Goal: Task Accomplishment & Management: Complete application form

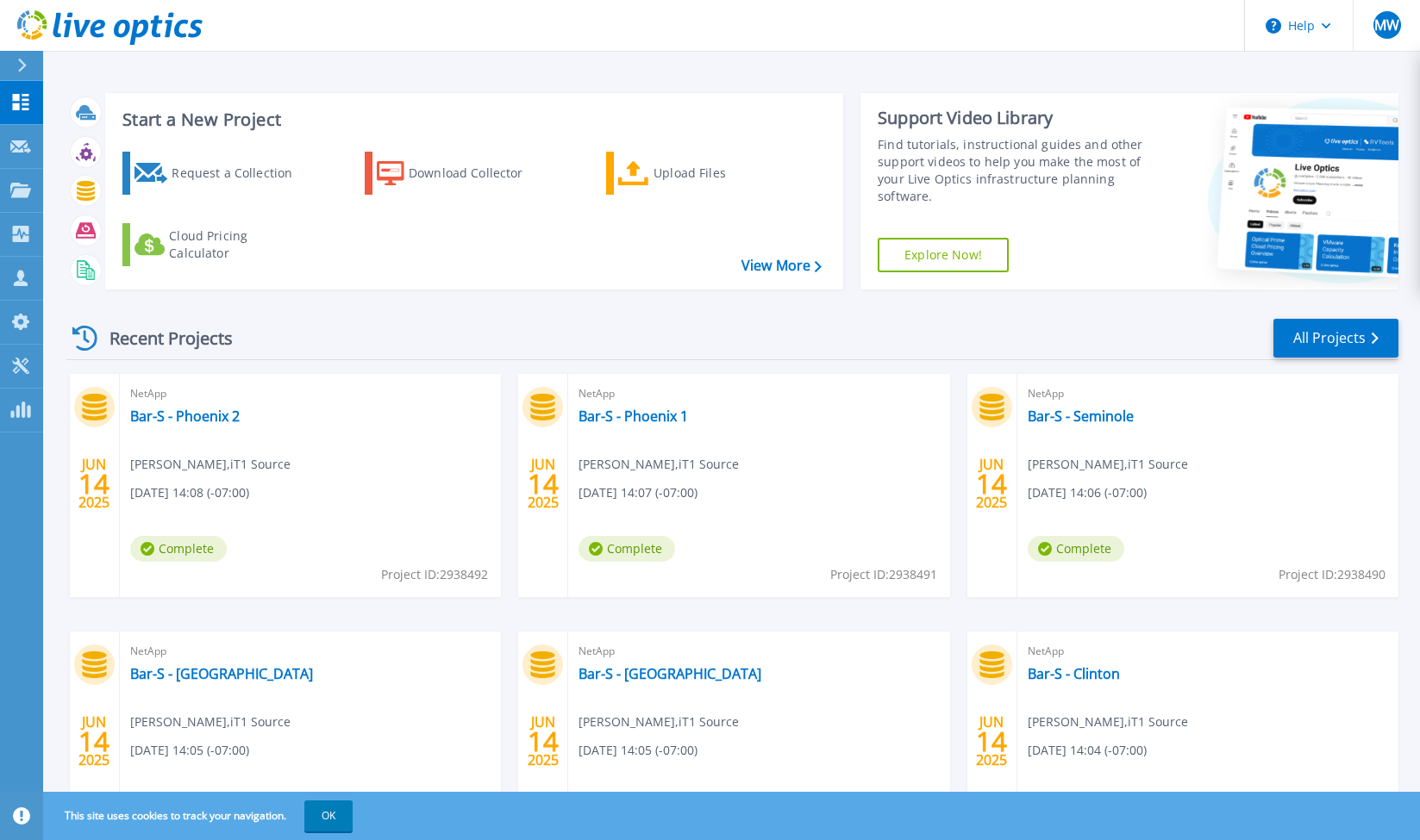
click at [459, 67] on div "Start a New Project Request a Collection Download Collector Upload Files Cloud …" at bounding box center [732, 451] width 1377 height 903
click at [252, 189] on div "Request a Collection" at bounding box center [241, 173] width 138 height 35
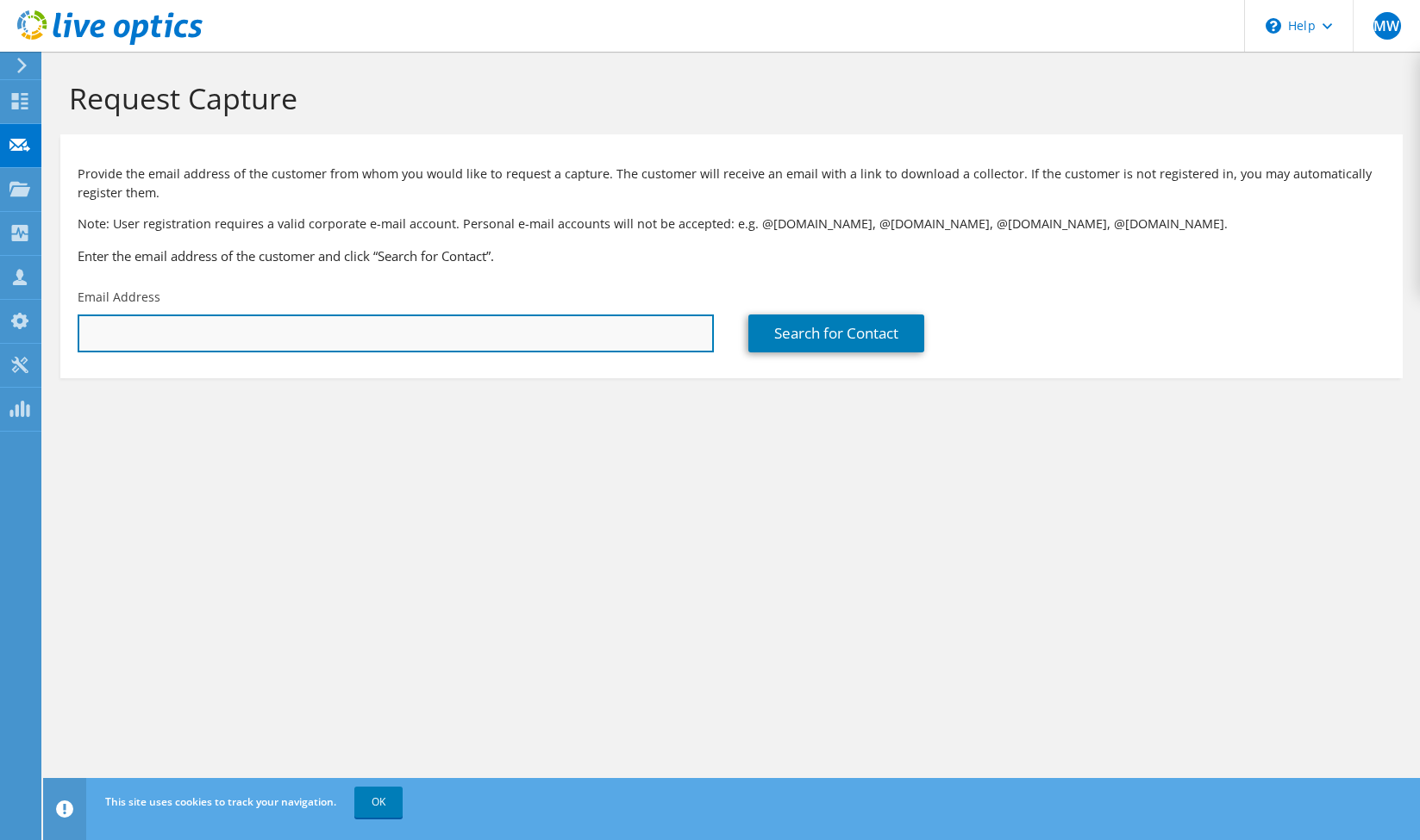
click at [253, 321] on input "text" at bounding box center [396, 334] width 636 height 38
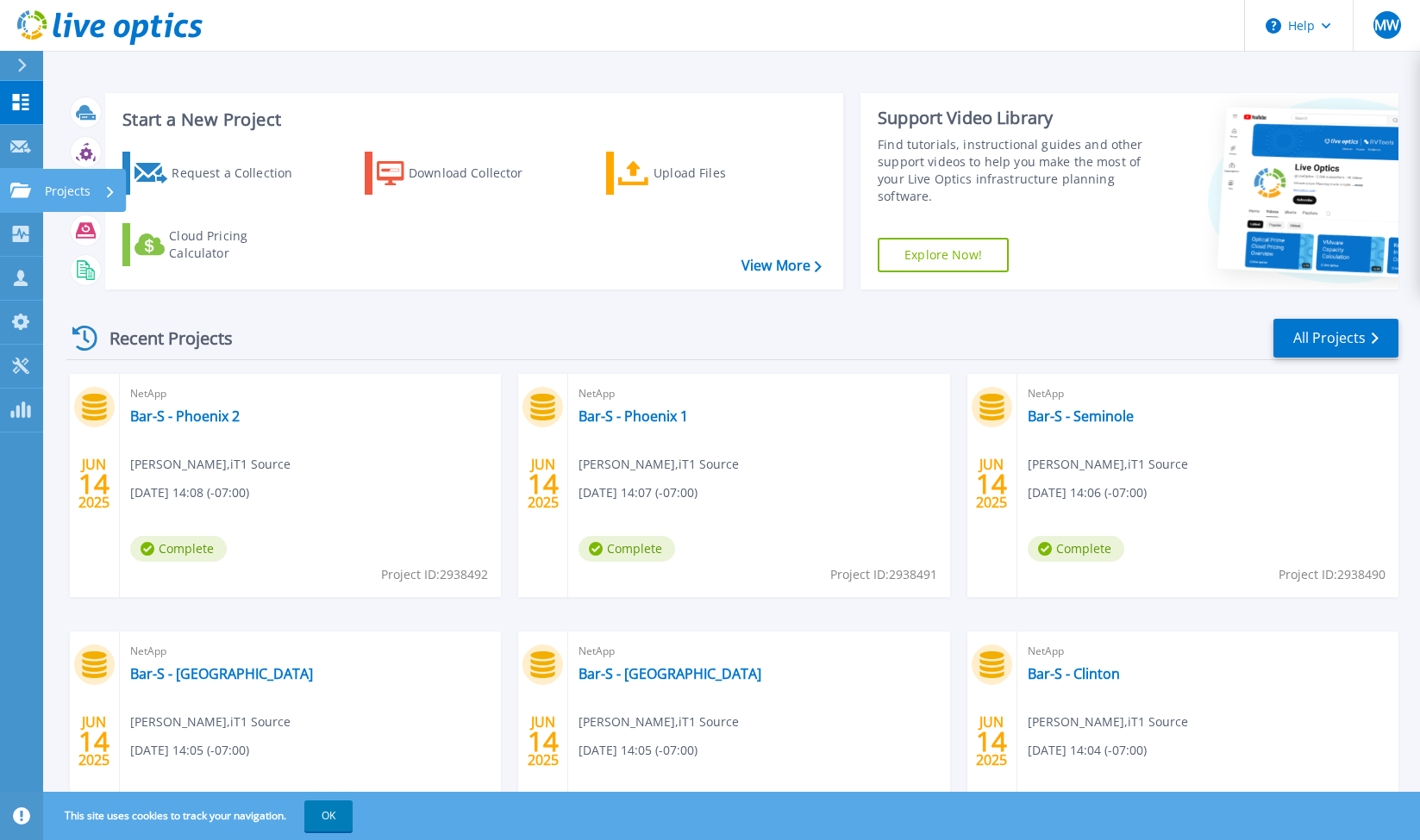
click at [38, 178] on link "Projects Projects" at bounding box center [22, 191] width 43 height 44
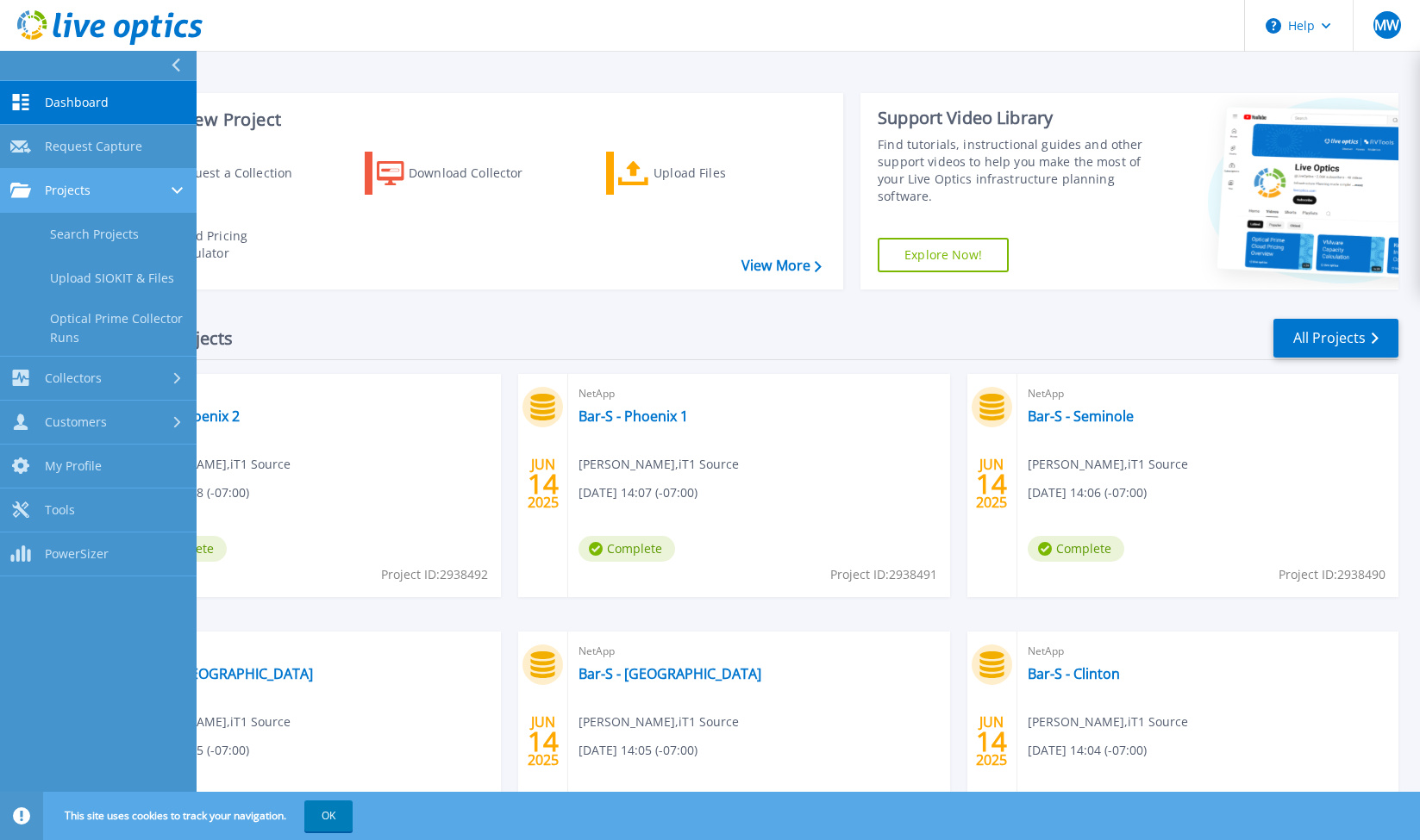
click at [103, 200] on link "Projects Projects" at bounding box center [98, 191] width 197 height 44
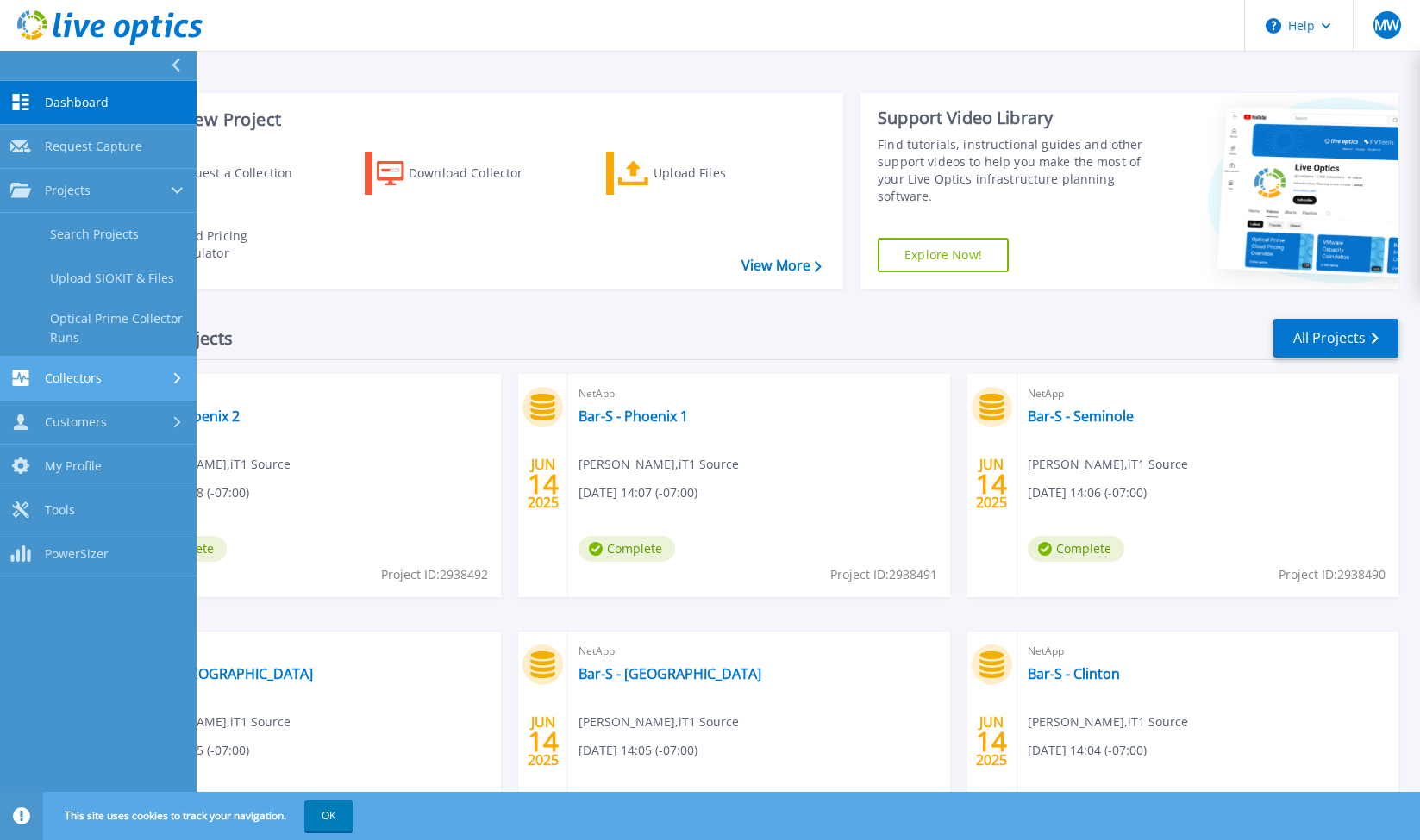
click at [114, 375] on div "Collectors" at bounding box center [98, 378] width 176 height 17
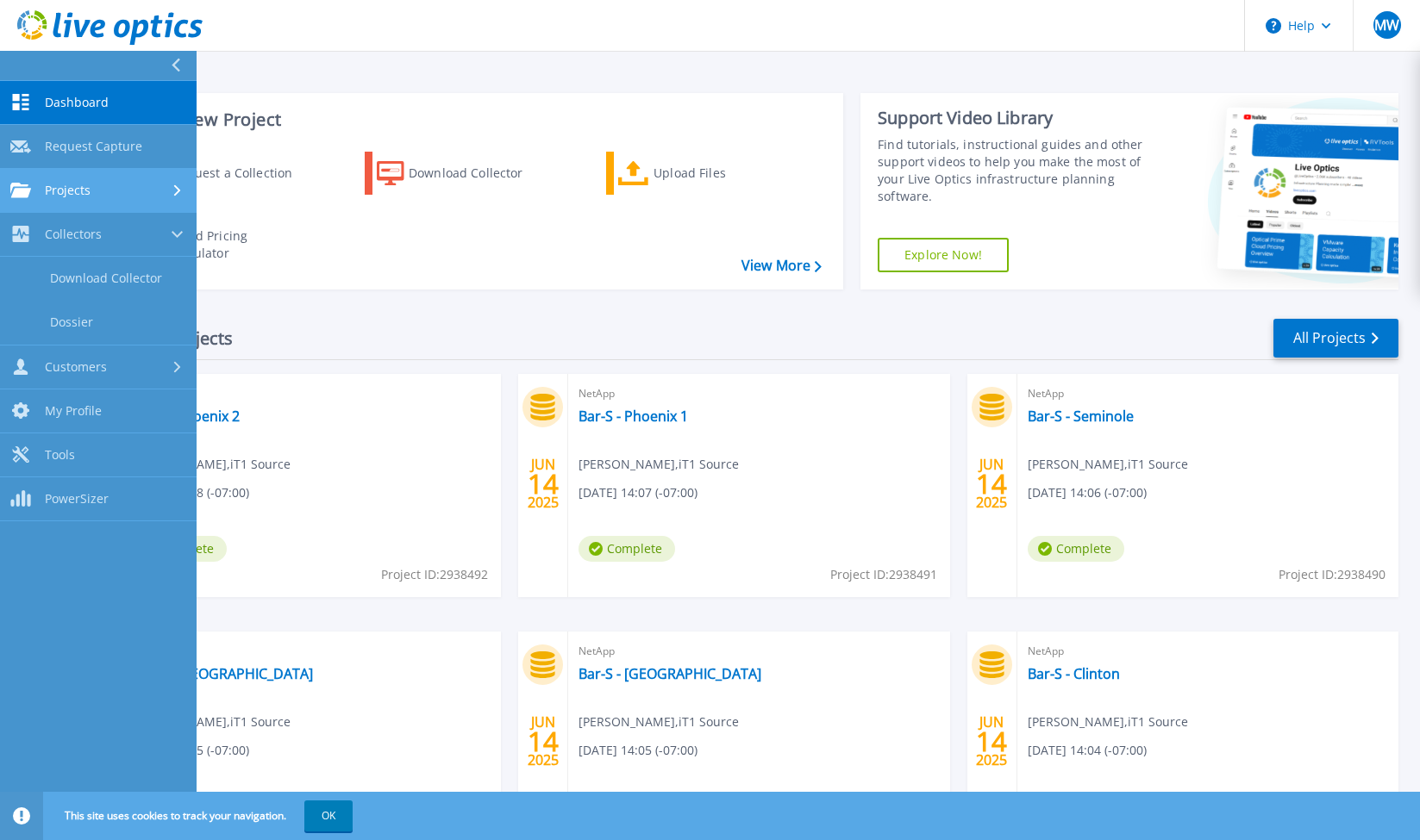
click at [78, 183] on span "Projects" at bounding box center [67, 191] width 45 height 16
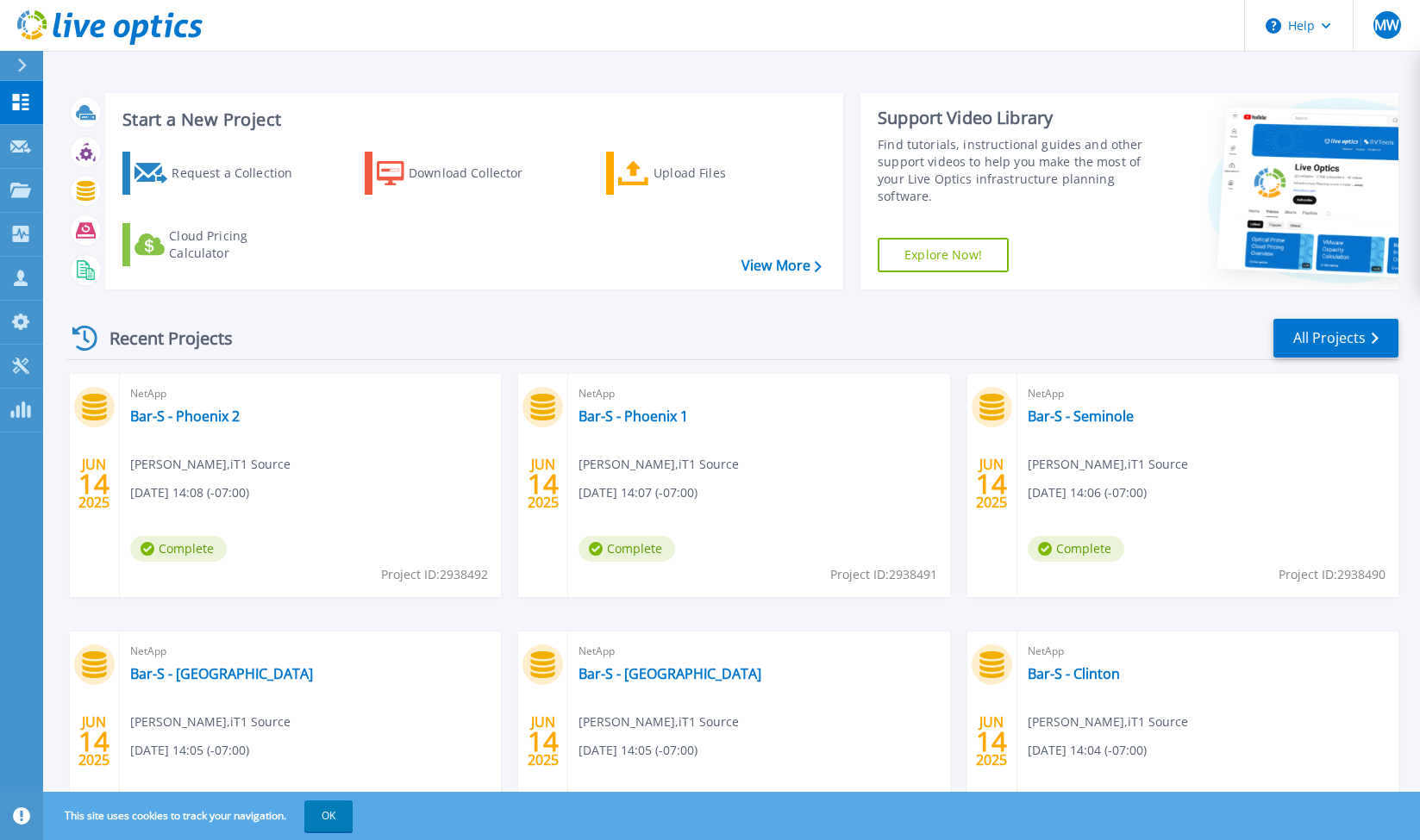
click at [492, 367] on div "Recent Projects All Projects JUN 14 2025 NetApp Bar-S - Phoenix 2 Mark Wolf , i…" at bounding box center [732, 603] width 1332 height 600
click at [749, 258] on link "View More" at bounding box center [781, 266] width 80 height 17
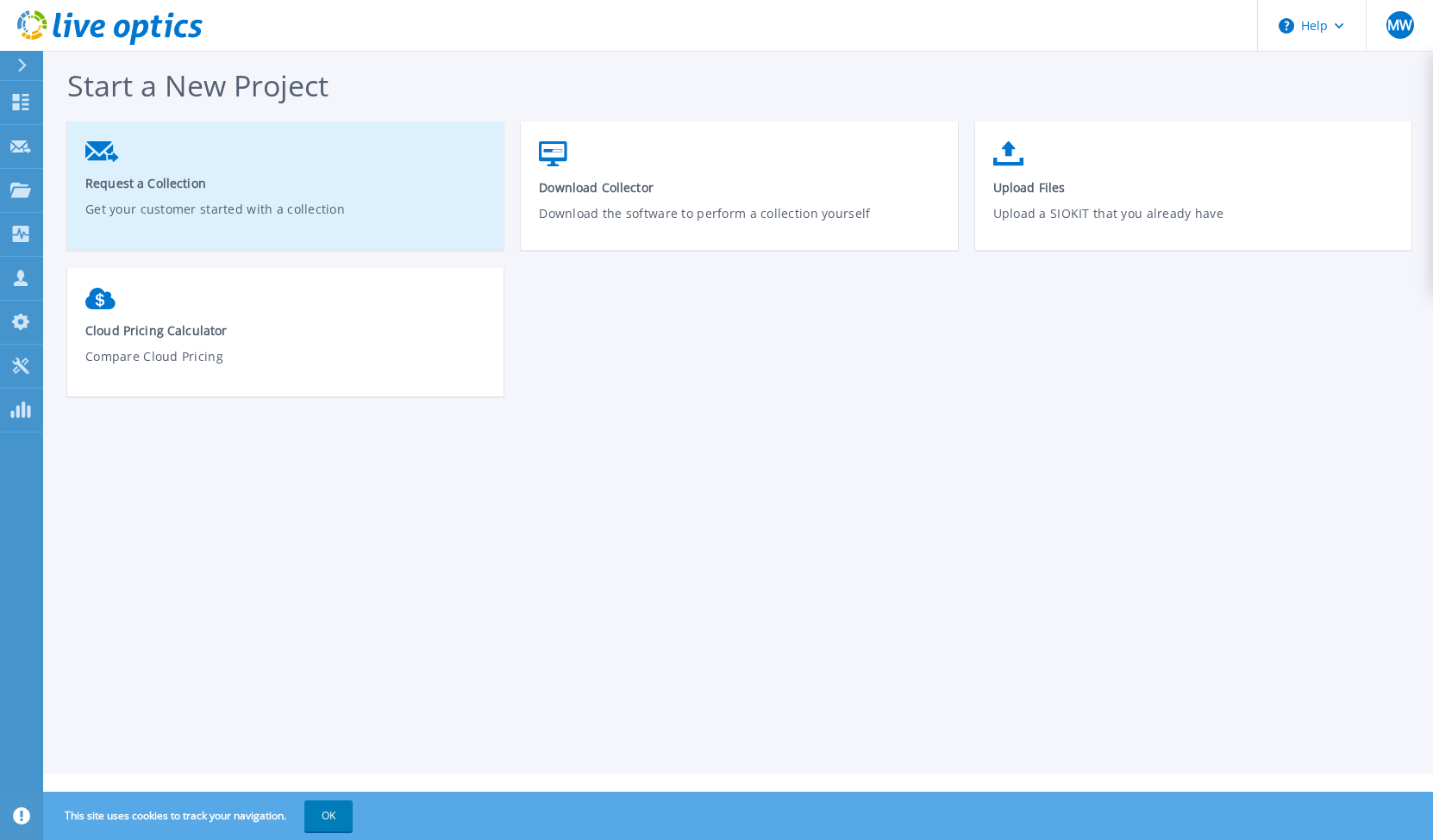
click at [230, 156] on link "Request a Collection Get your customer started with a collection" at bounding box center [285, 191] width 437 height 118
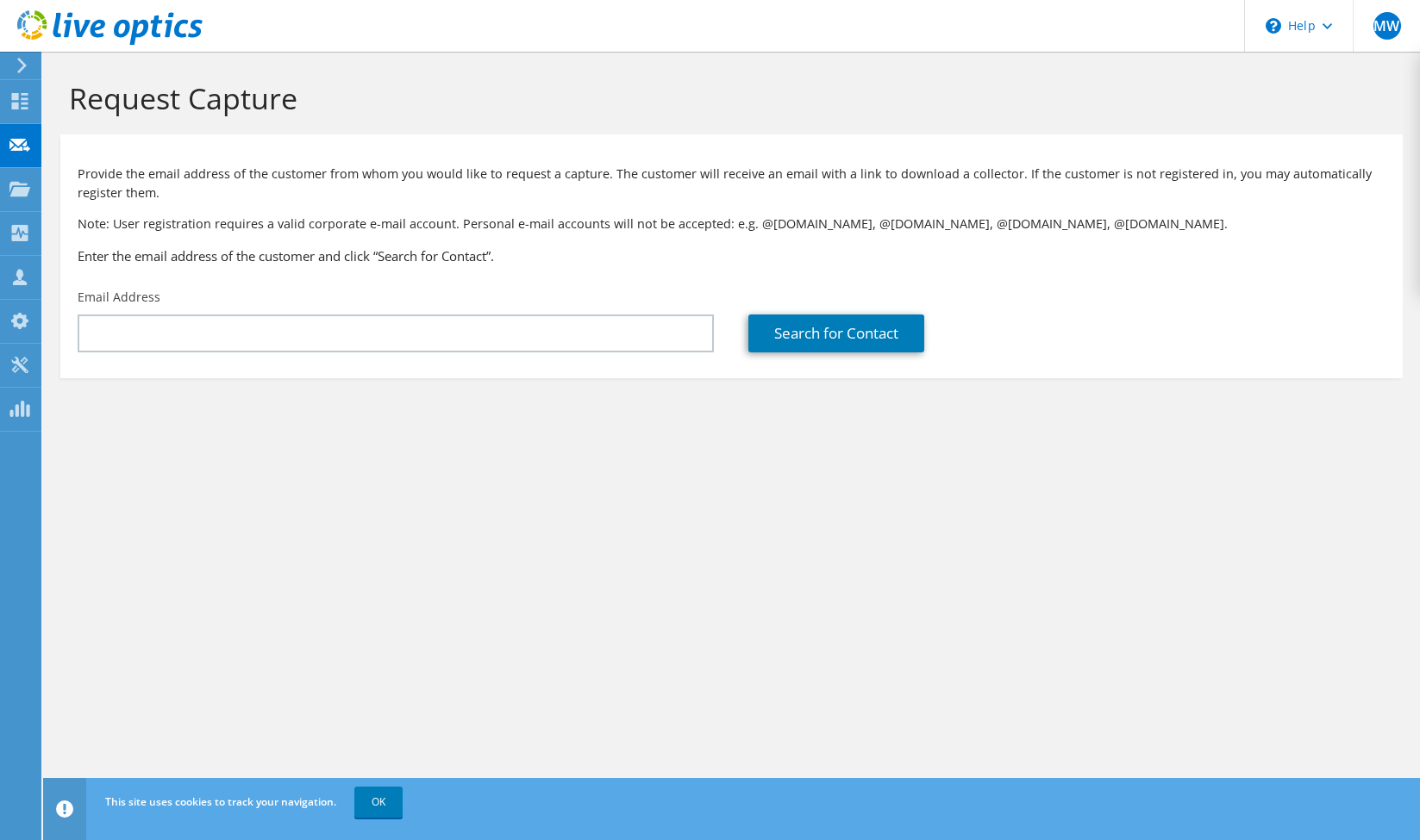
click at [904, 534] on div "Request Capture Provide the email address of the customer from whom you would l…" at bounding box center [732, 445] width 1377 height 789
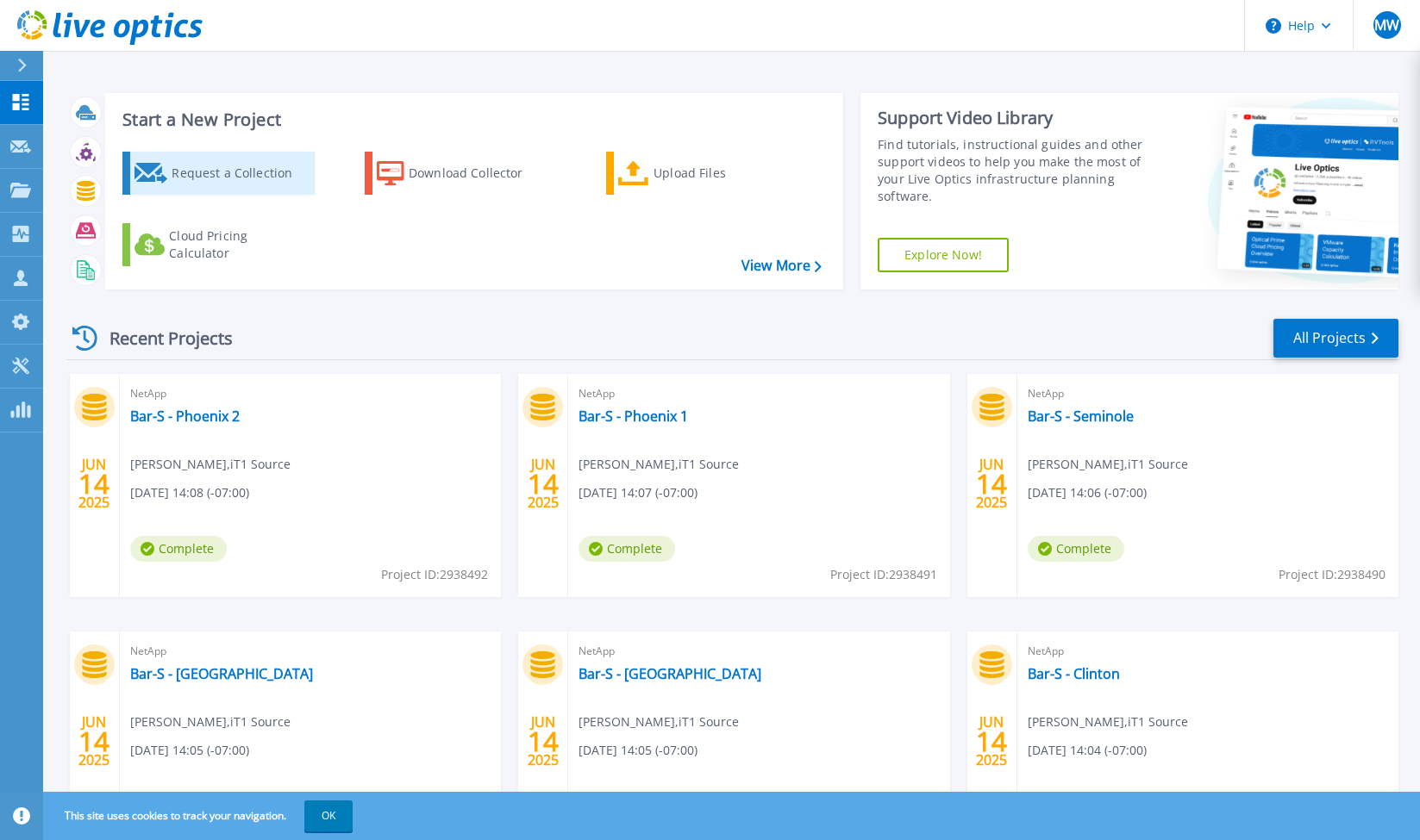
click at [194, 164] on div "Request a Collection" at bounding box center [241, 173] width 138 height 35
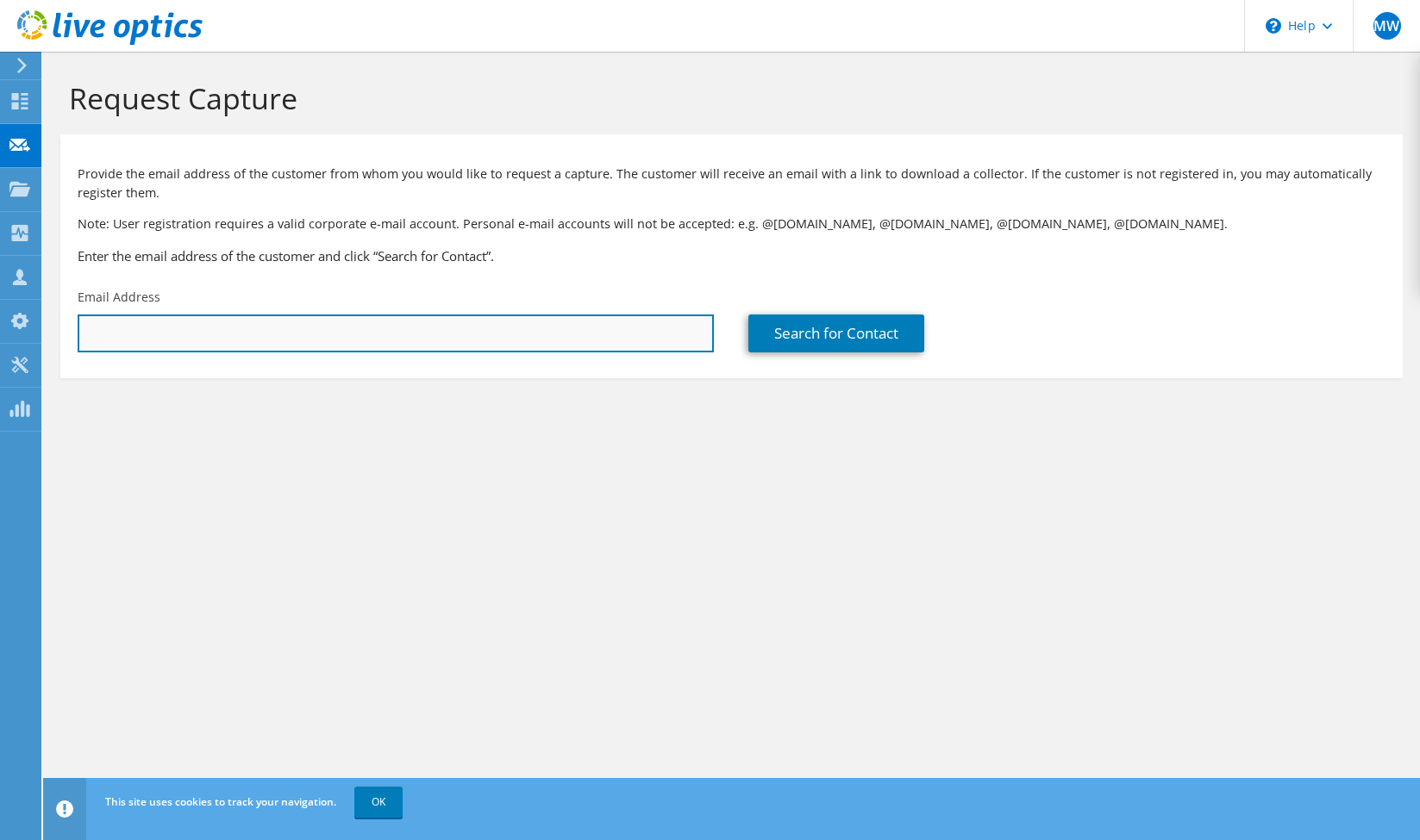
click at [241, 326] on input "text" at bounding box center [396, 334] width 636 height 38
paste input "CORTRIGC@erau.edu"
type input "CORTRIGC@erau.edu"
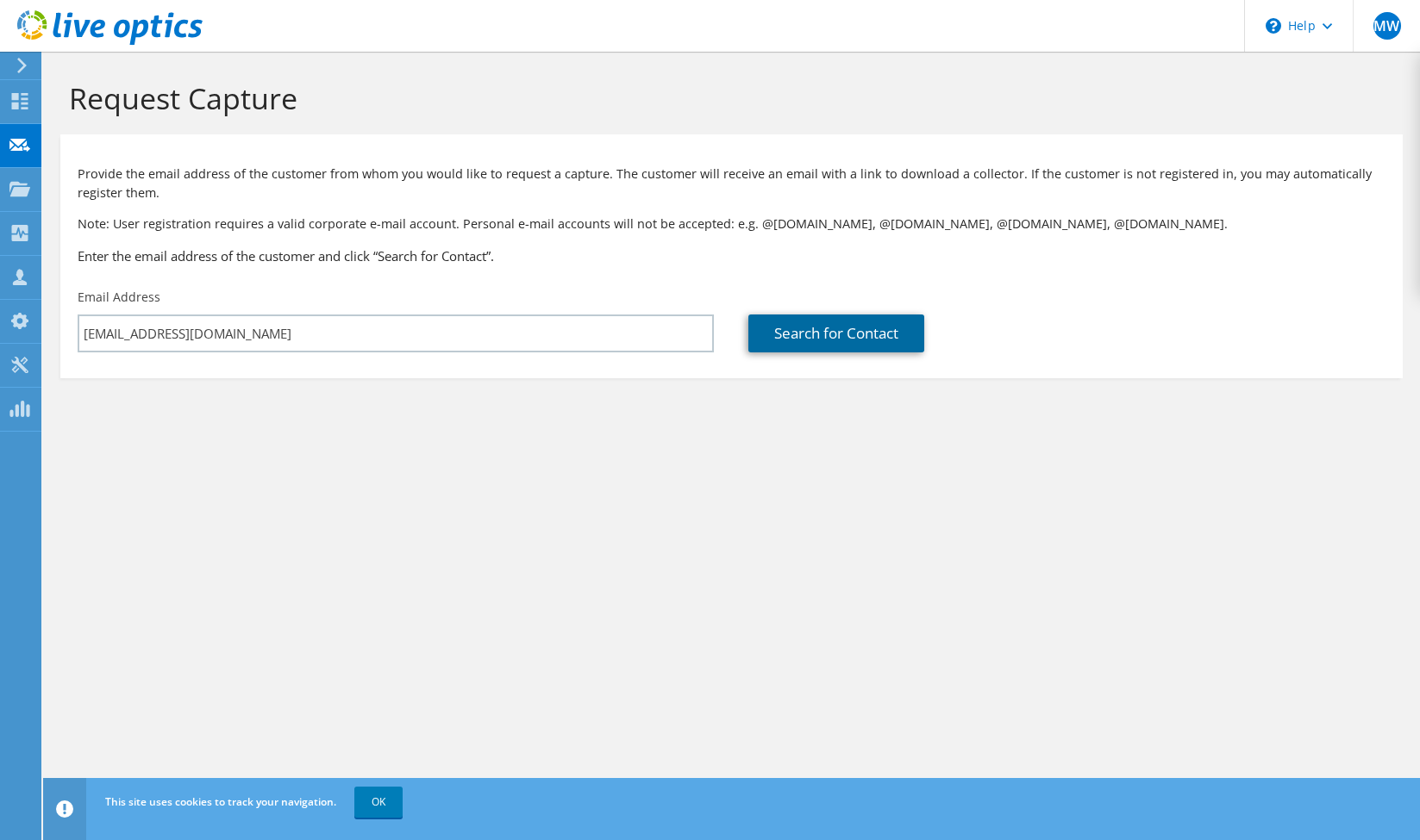
click at [806, 336] on link "Search for Contact" at bounding box center [836, 334] width 176 height 38
click at [370, 796] on link "OK" at bounding box center [378, 802] width 48 height 31
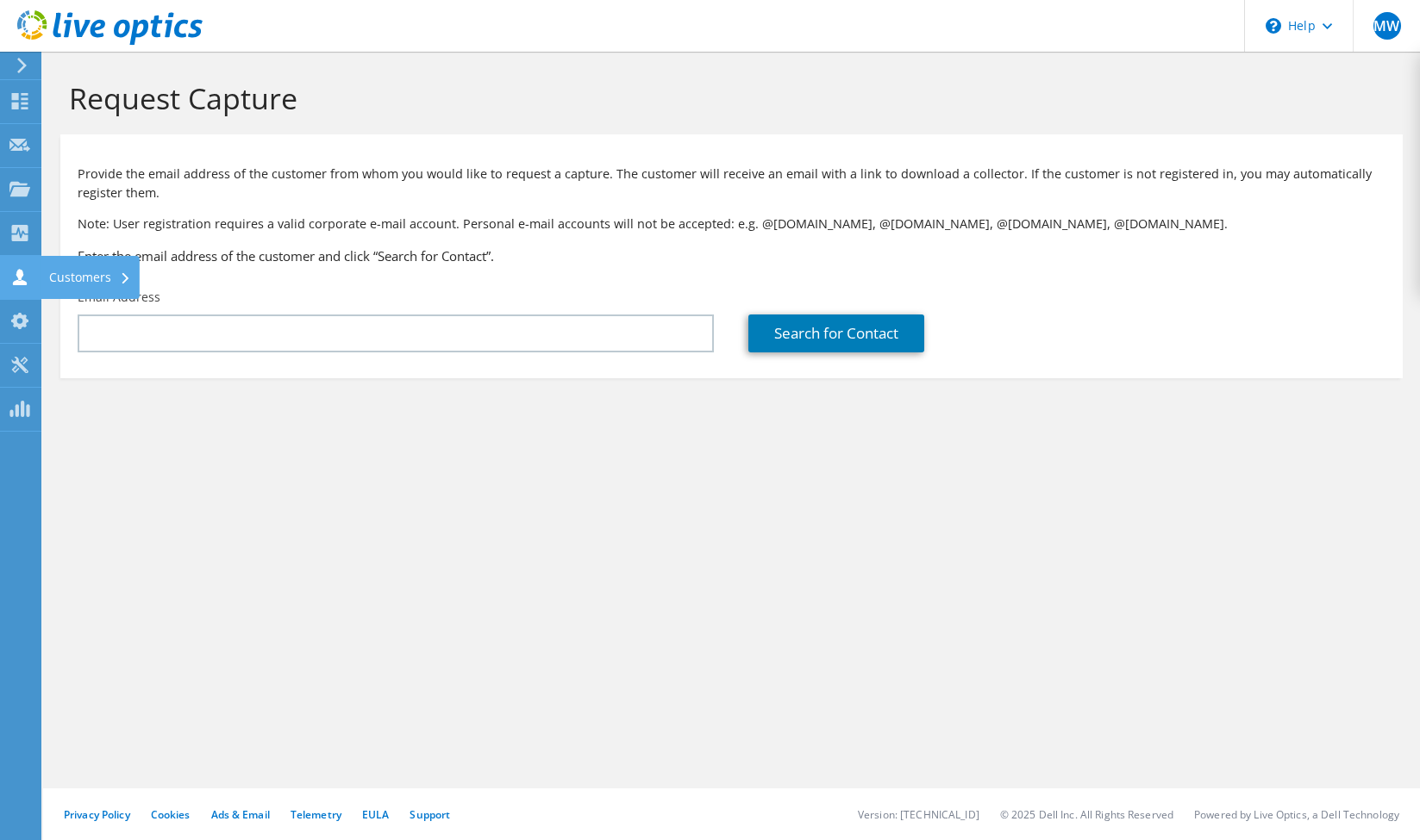
click at [15, 285] on div at bounding box center [20, 278] width 21 height 19
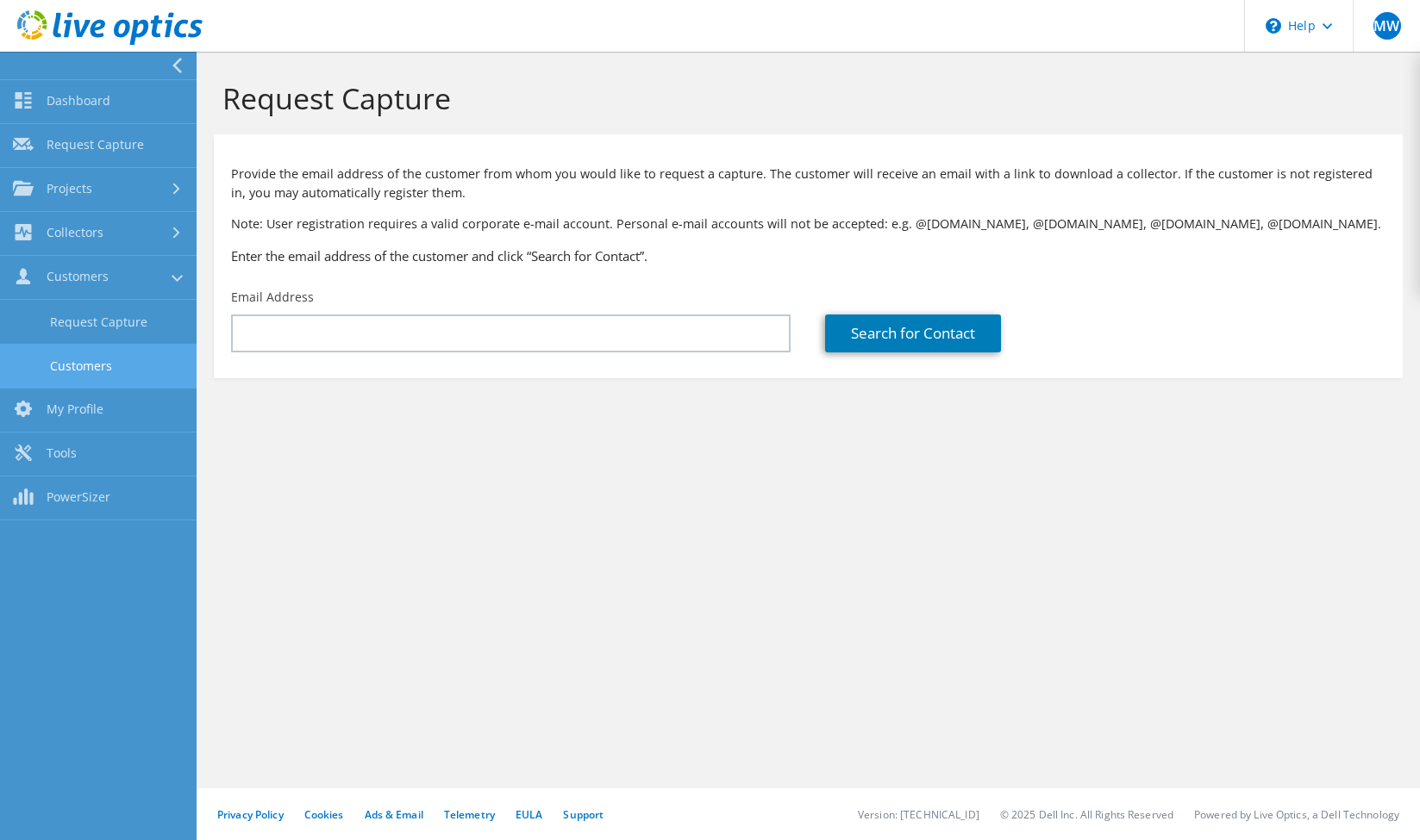
click at [125, 362] on link "Customers" at bounding box center [98, 365] width 197 height 44
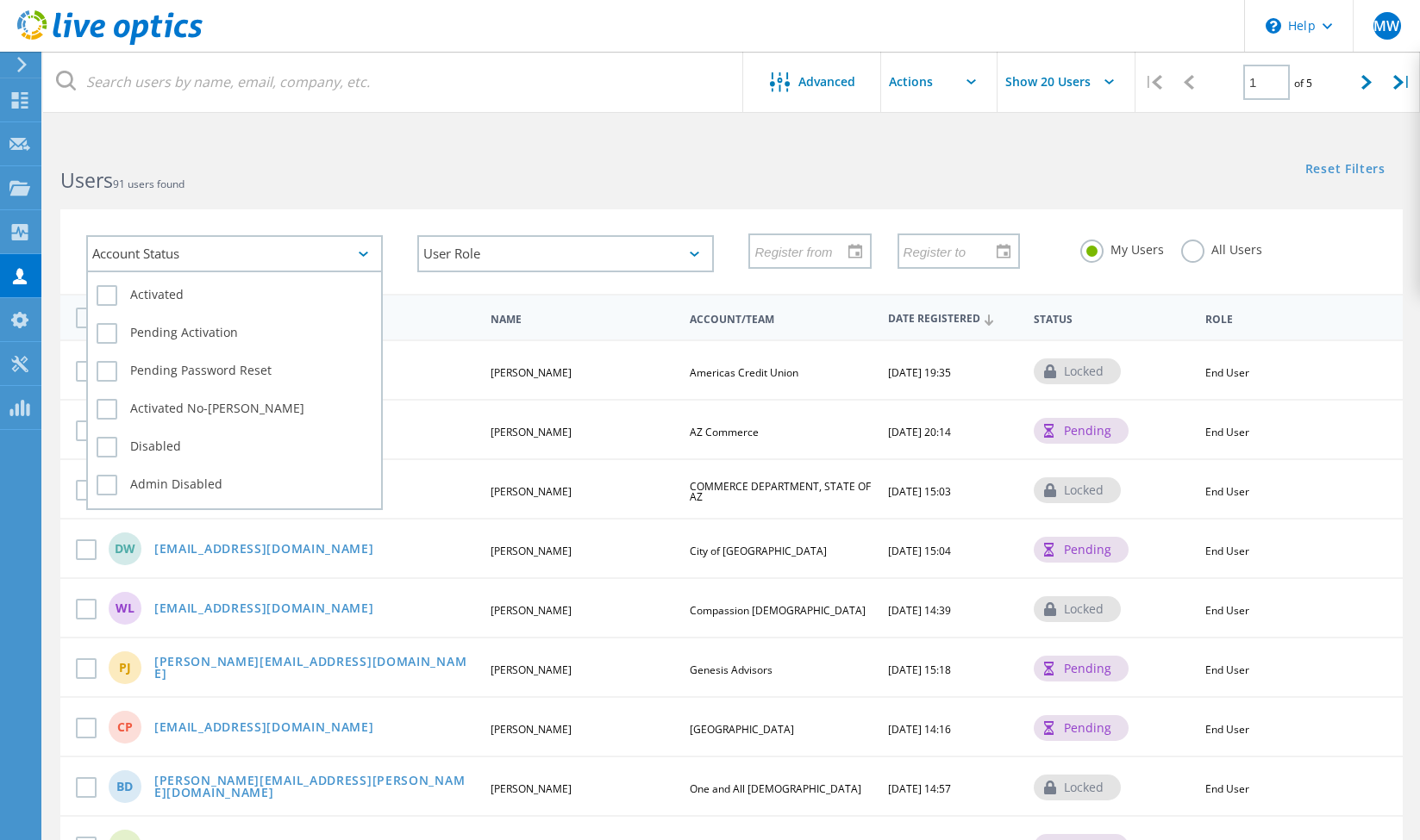
drag, startPoint x: 251, startPoint y: 262, endPoint x: 392, endPoint y: 267, distance: 141.1
click at [259, 262] on div "Account Status" at bounding box center [234, 254] width 296 height 38
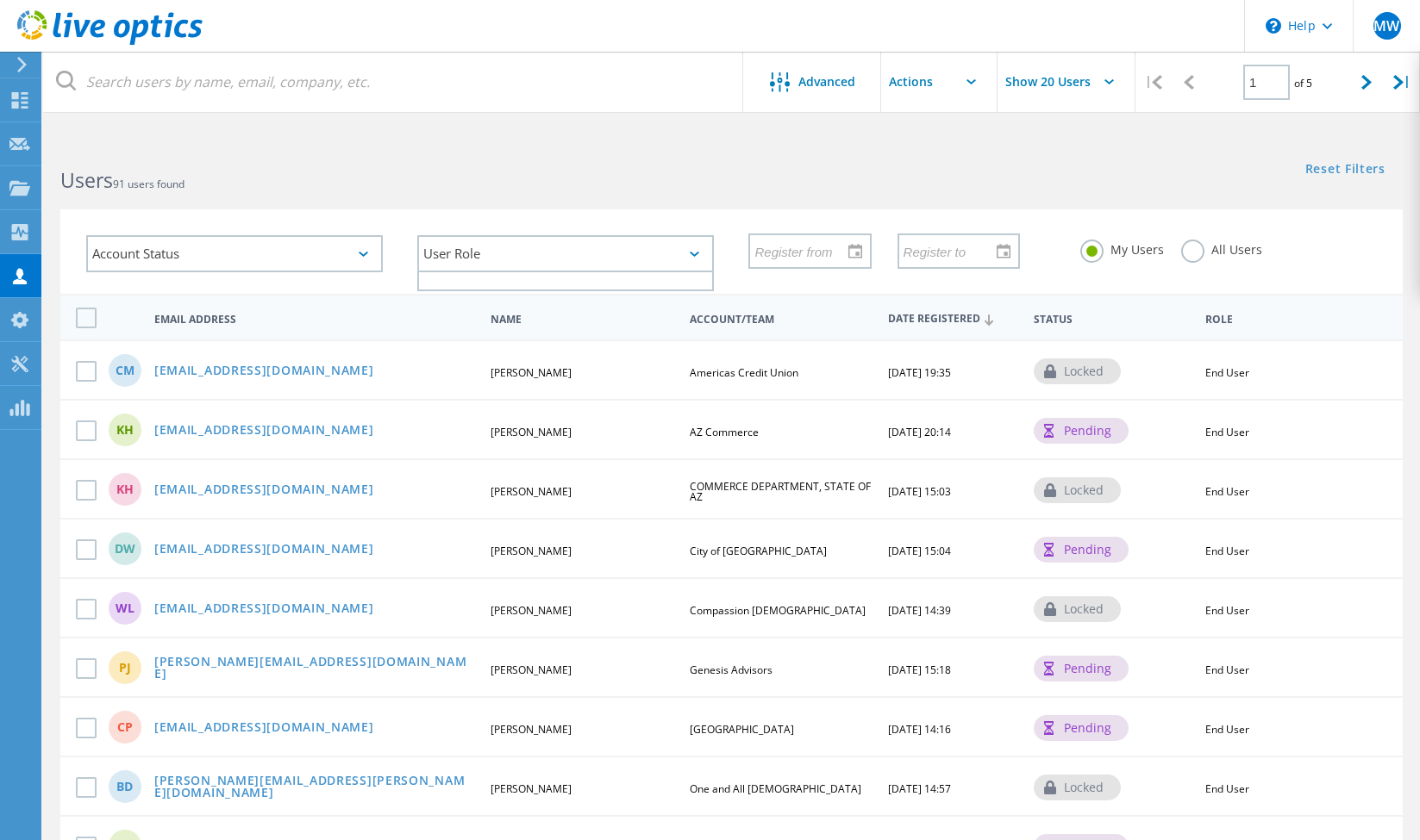
click at [541, 262] on div "User Role" at bounding box center [566, 254] width 296 height 38
click at [574, 214] on div "Account Status Activated Pending Activation Pending Password Reset Activated No…" at bounding box center [731, 252] width 1342 height 85
click at [786, 81] on icon at bounding box center [780, 82] width 20 height 20
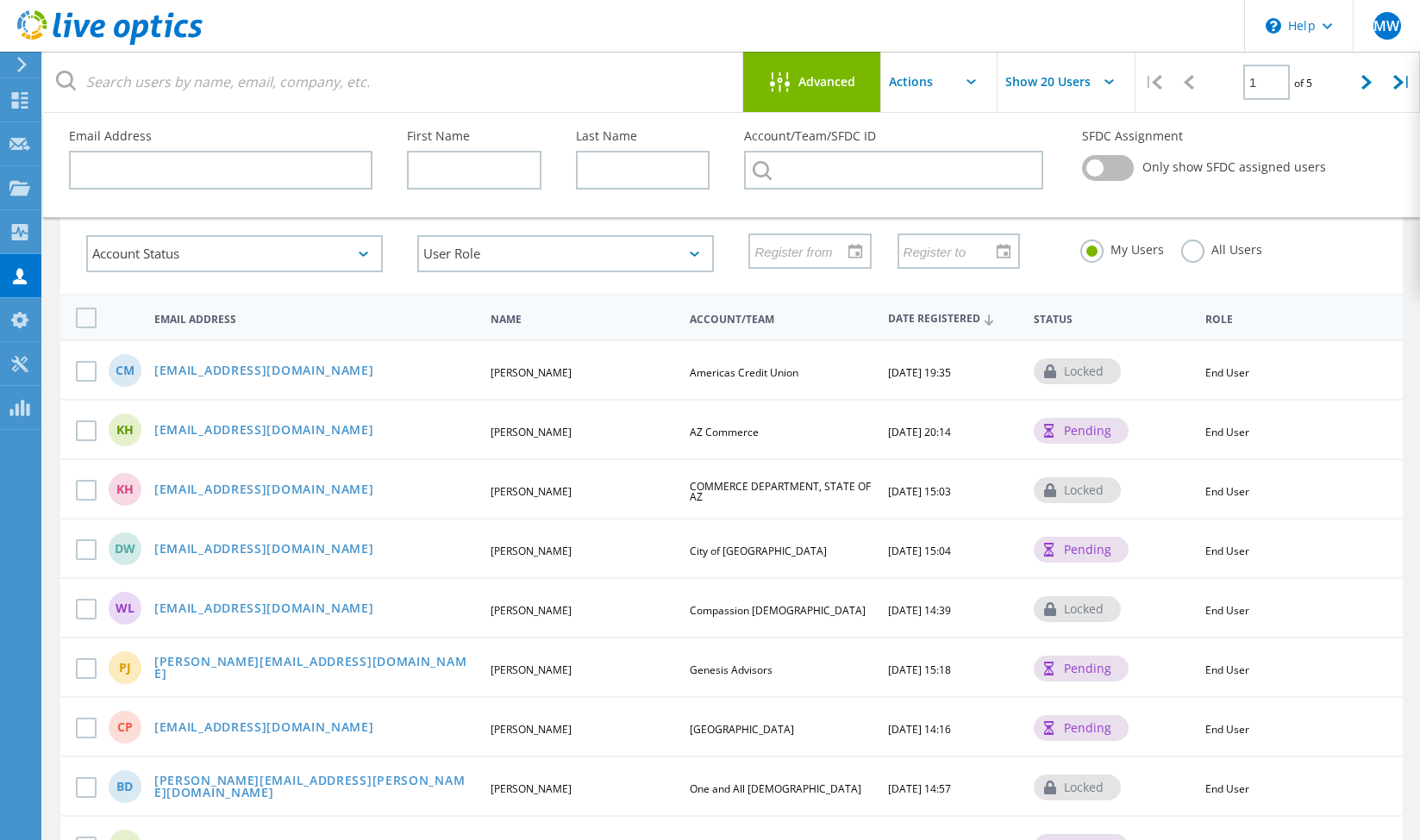
click at [786, 81] on icon at bounding box center [780, 82] width 20 height 20
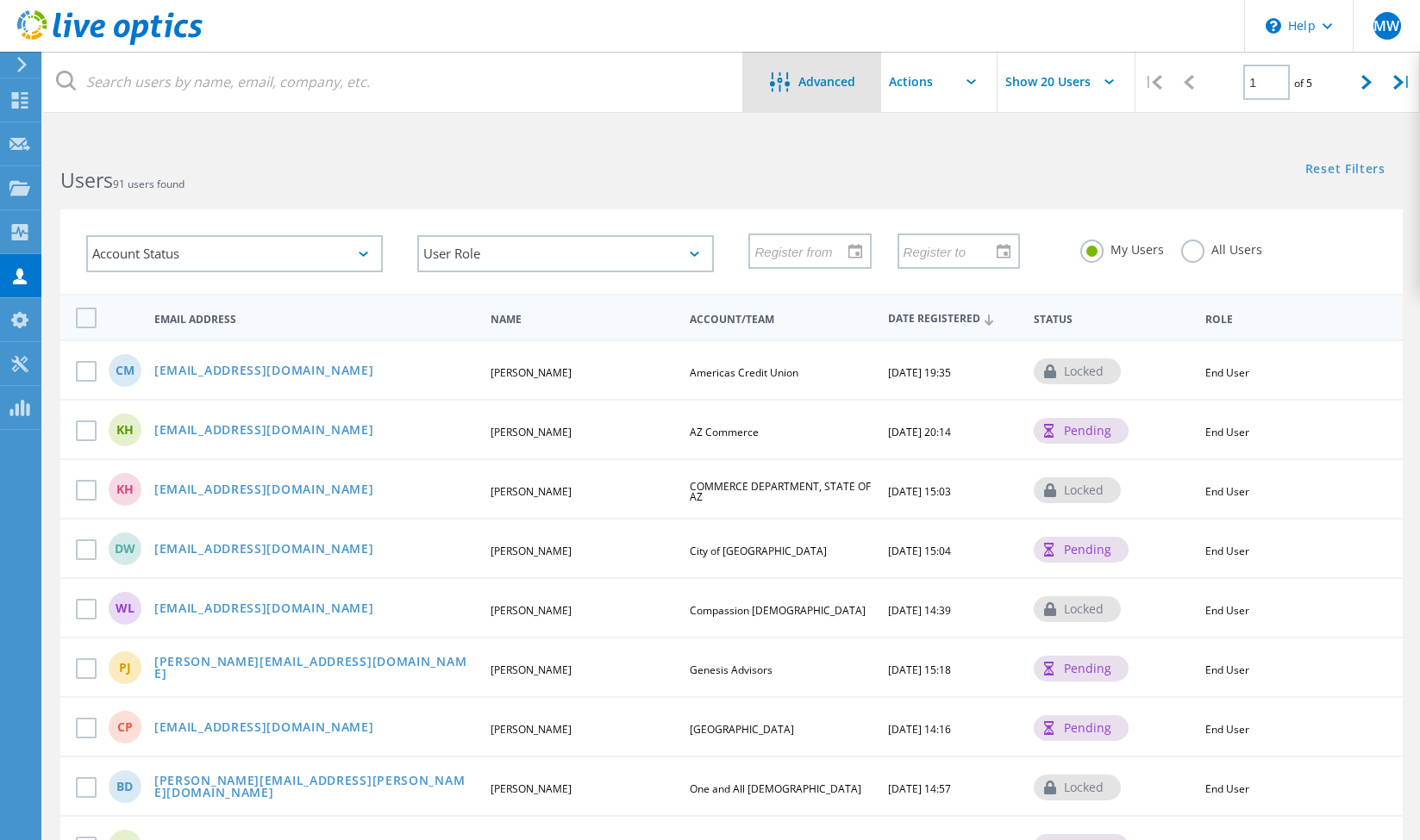
click at [786, 81] on icon at bounding box center [780, 82] width 20 height 20
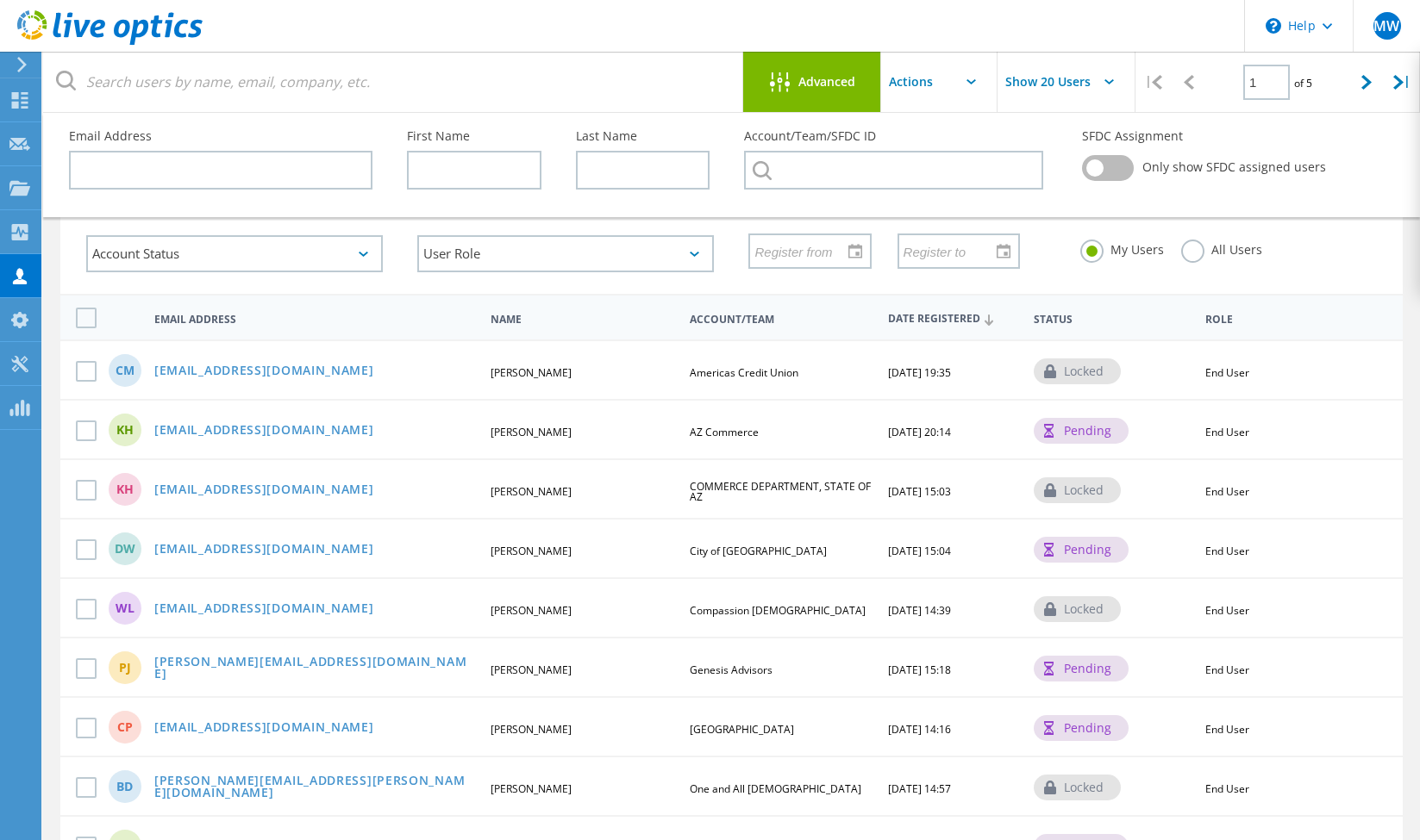
drag, startPoint x: 808, startPoint y: 92, endPoint x: 711, endPoint y: 92, distance: 97.0
click at [808, 91] on div "Advanced" at bounding box center [812, 83] width 138 height 22
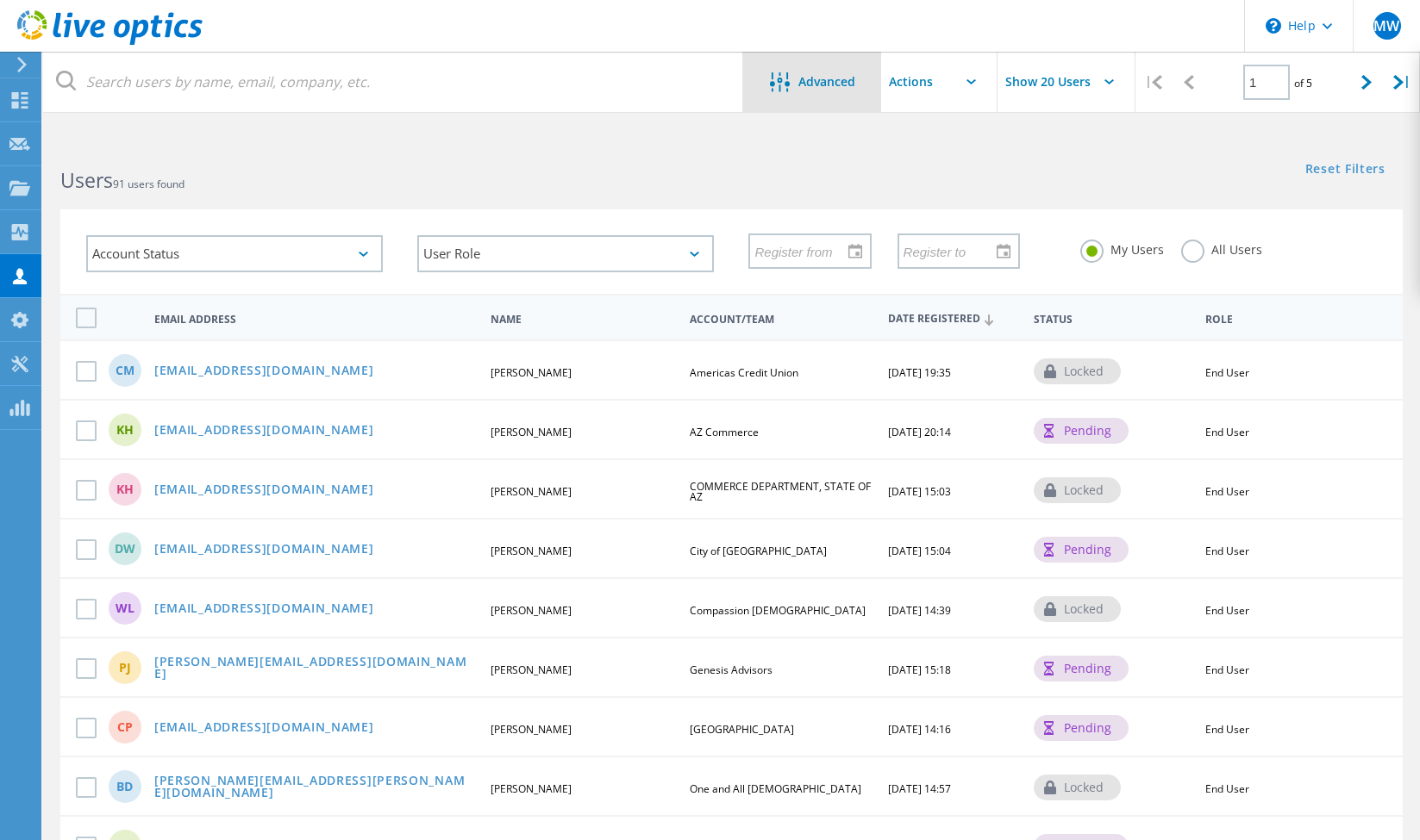
click at [755, 59] on div "Advanced" at bounding box center [812, 81] width 138 height 60
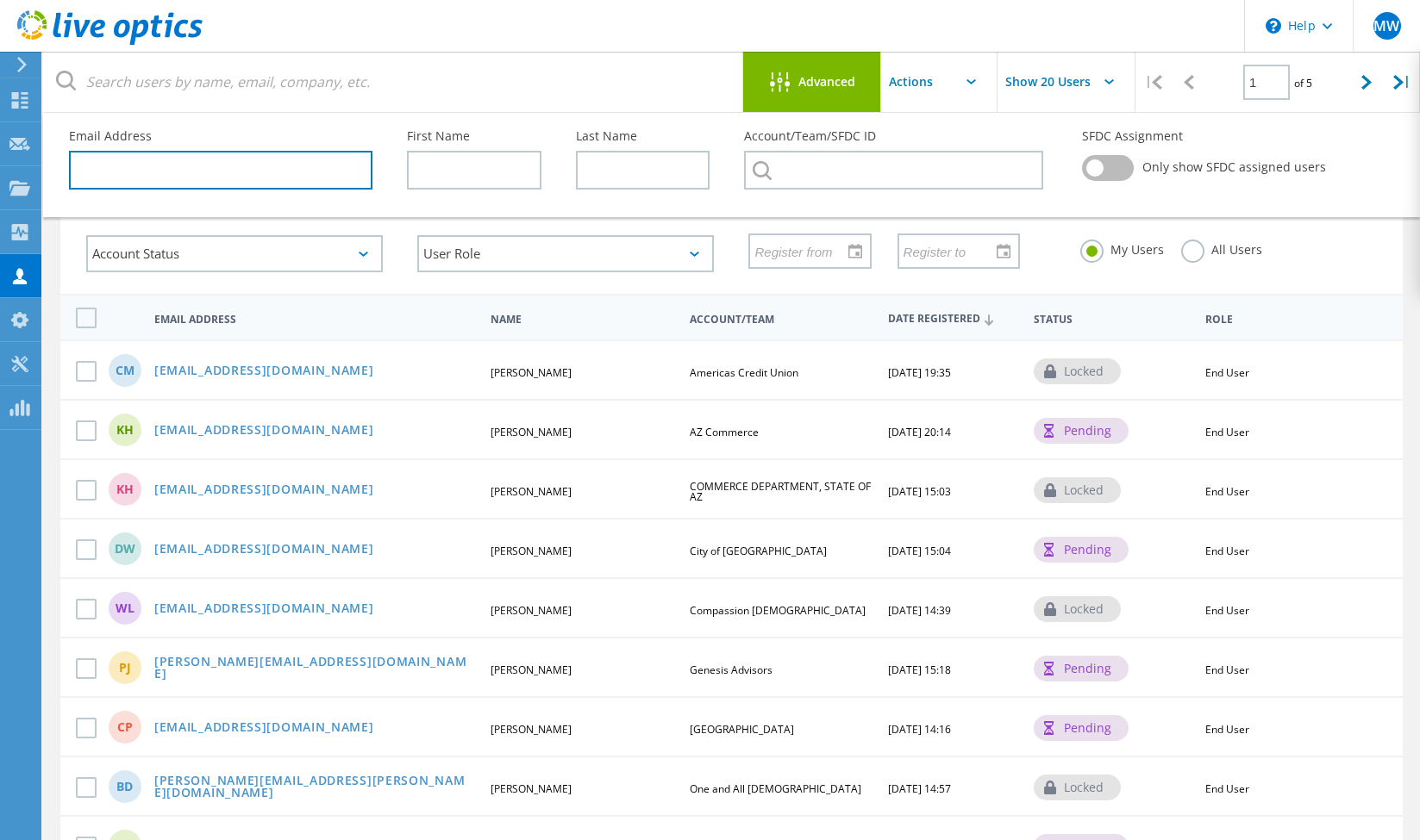
click at [177, 159] on input "text" at bounding box center [220, 170] width 303 height 38
paste input "CORTRIGC@erau.edu"
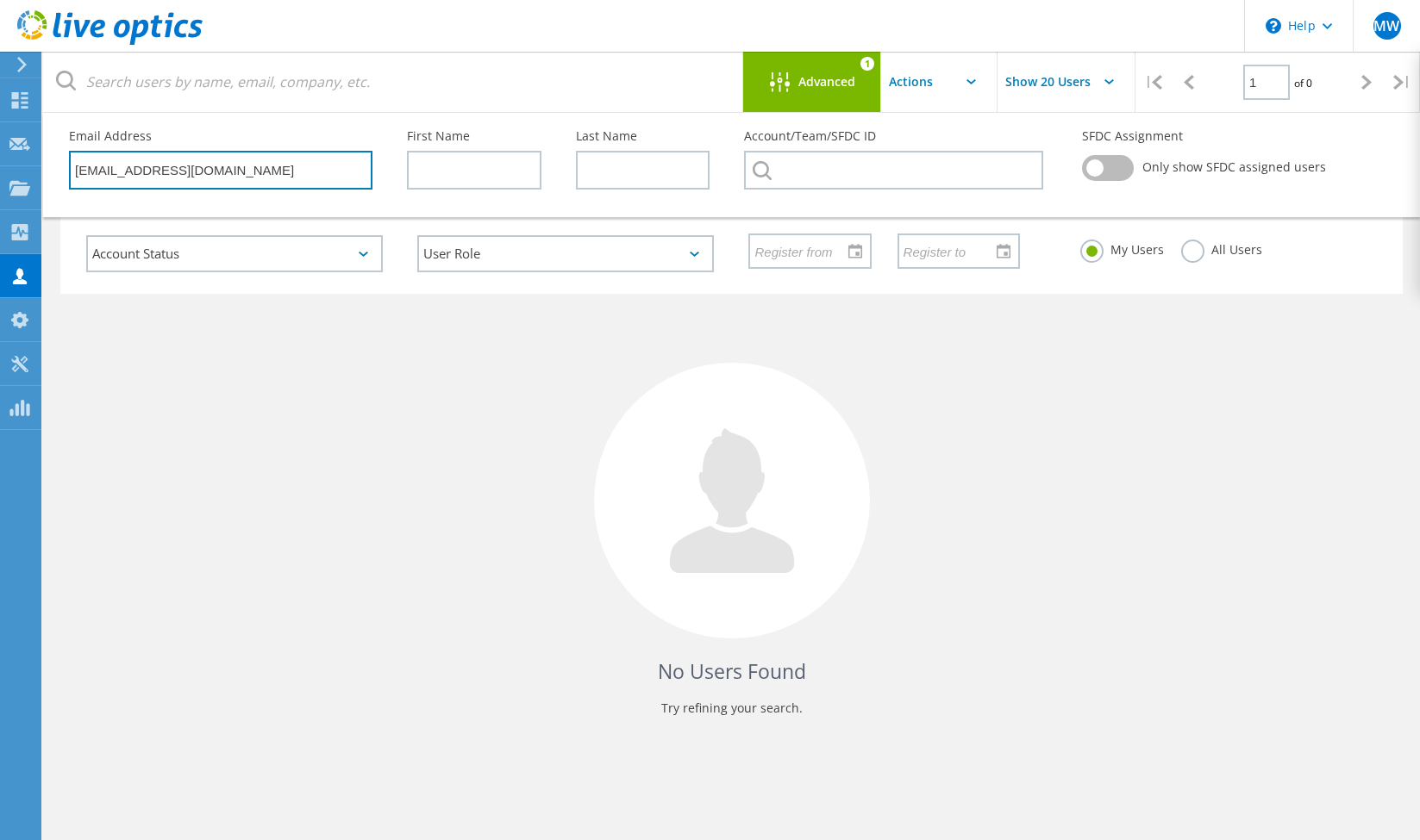
type input "CORTRIGC@erau.edu"
click at [320, 145] on div "Email Address CORTRIGC@erau.edu" at bounding box center [220, 159] width 338 height 94
drag, startPoint x: 295, startPoint y: 174, endPoint x: 70, endPoint y: 157, distance: 225.6
click at [70, 157] on input "CORTRIGC@erau.edu" at bounding box center [220, 170] width 303 height 38
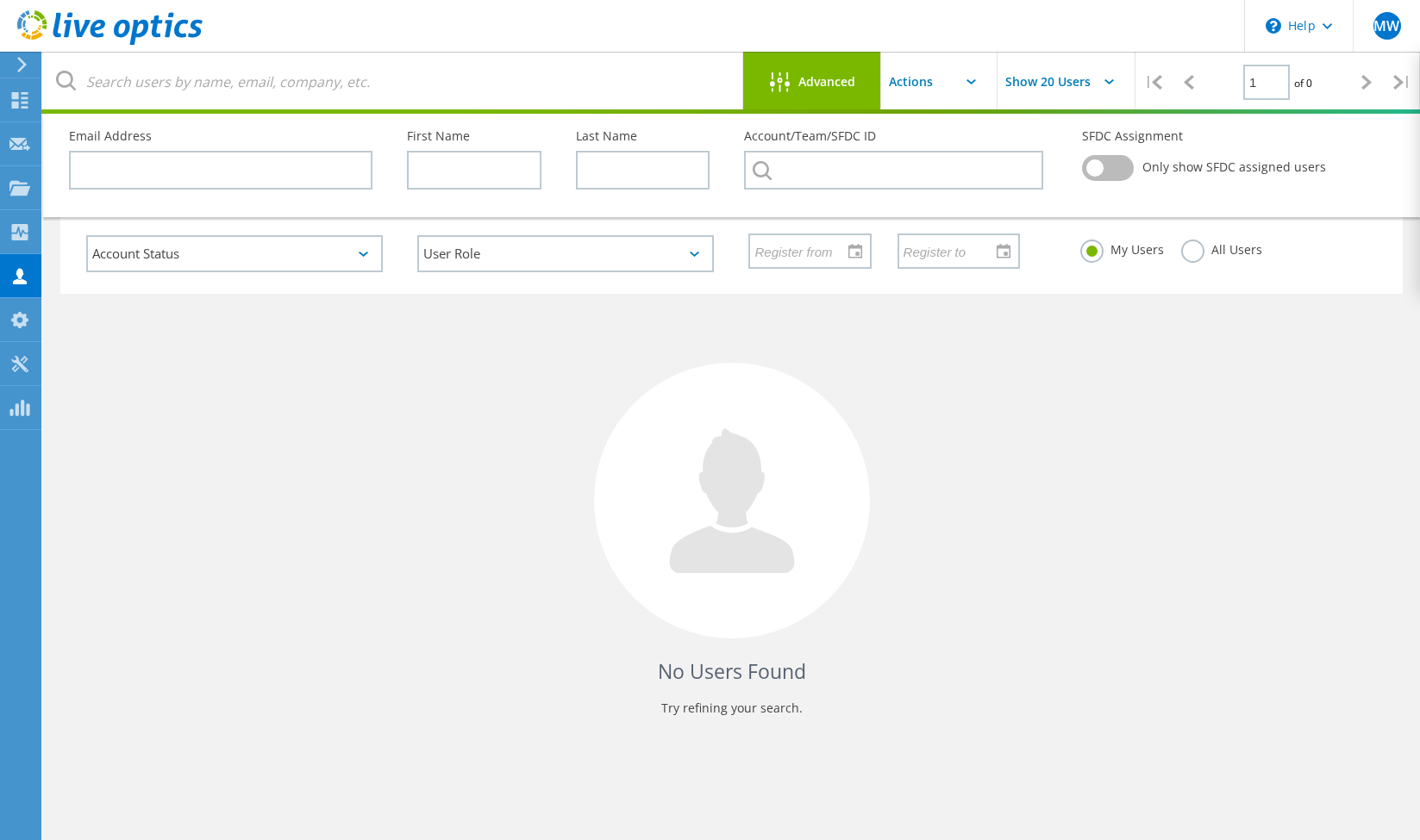
click at [994, 329] on div "No Users Found Try refining your search." at bounding box center [731, 521] width 1342 height 454
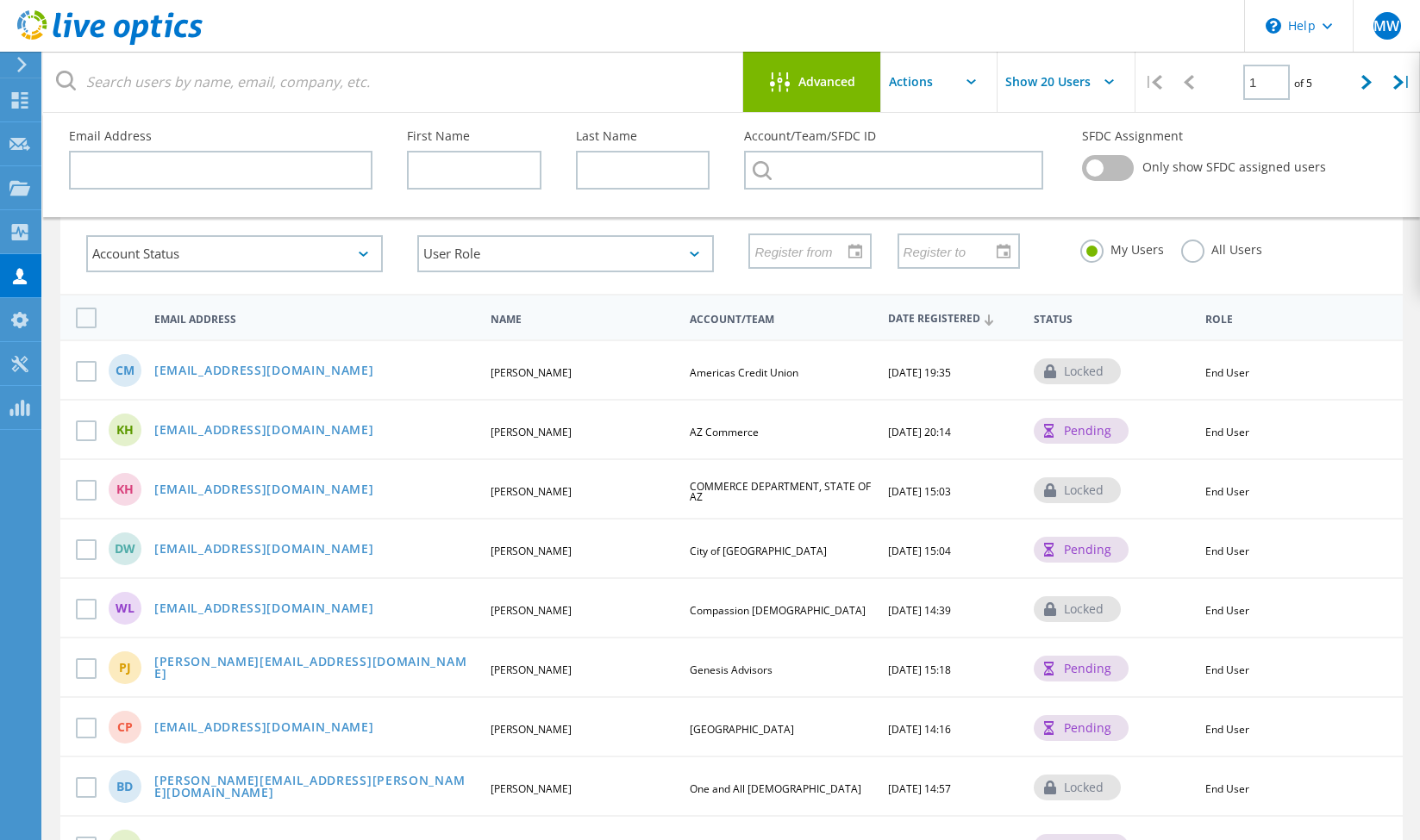
click at [979, 91] on input "text" at bounding box center [967, 81] width 173 height 60
click at [979, 90] on input "text" at bounding box center [967, 81] width 173 height 60
click at [1062, 84] on input "Show 20 Users" at bounding box center [1083, 81] width 173 height 60
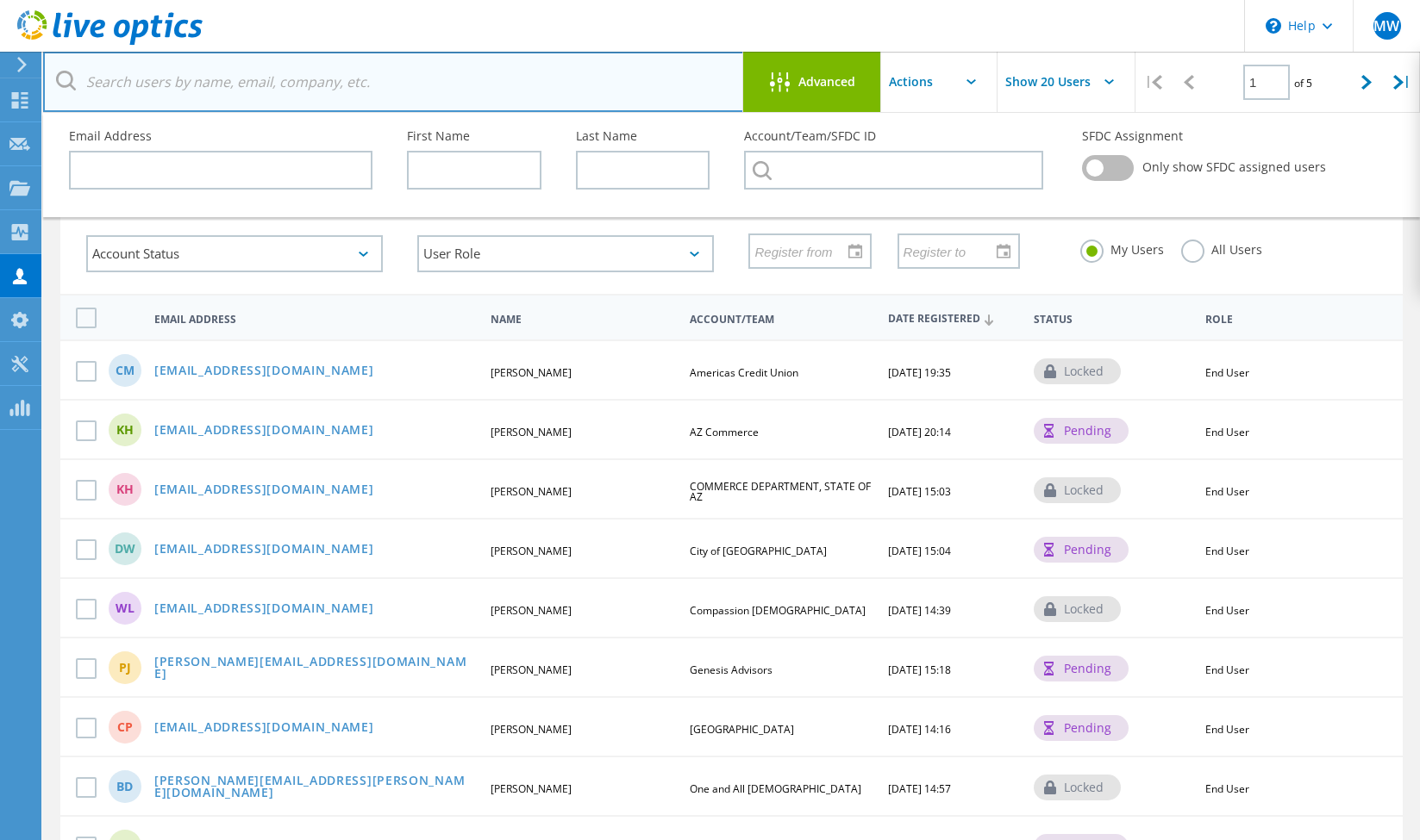
click at [279, 92] on input "text" at bounding box center [394, 81] width 701 height 60
paste input "CORTRIGC@erau.edu"
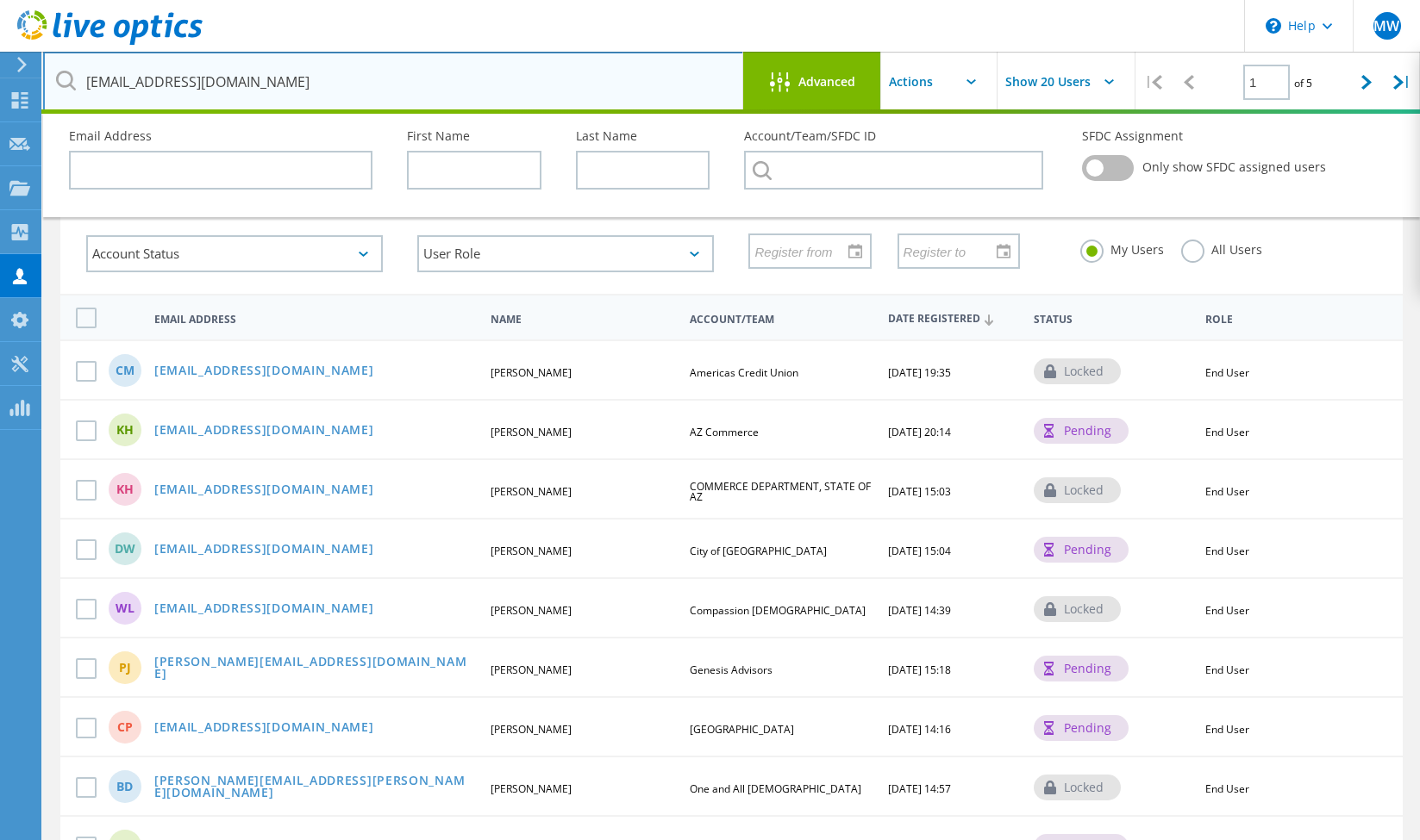
type input "CORTRIGC@erau.edu"
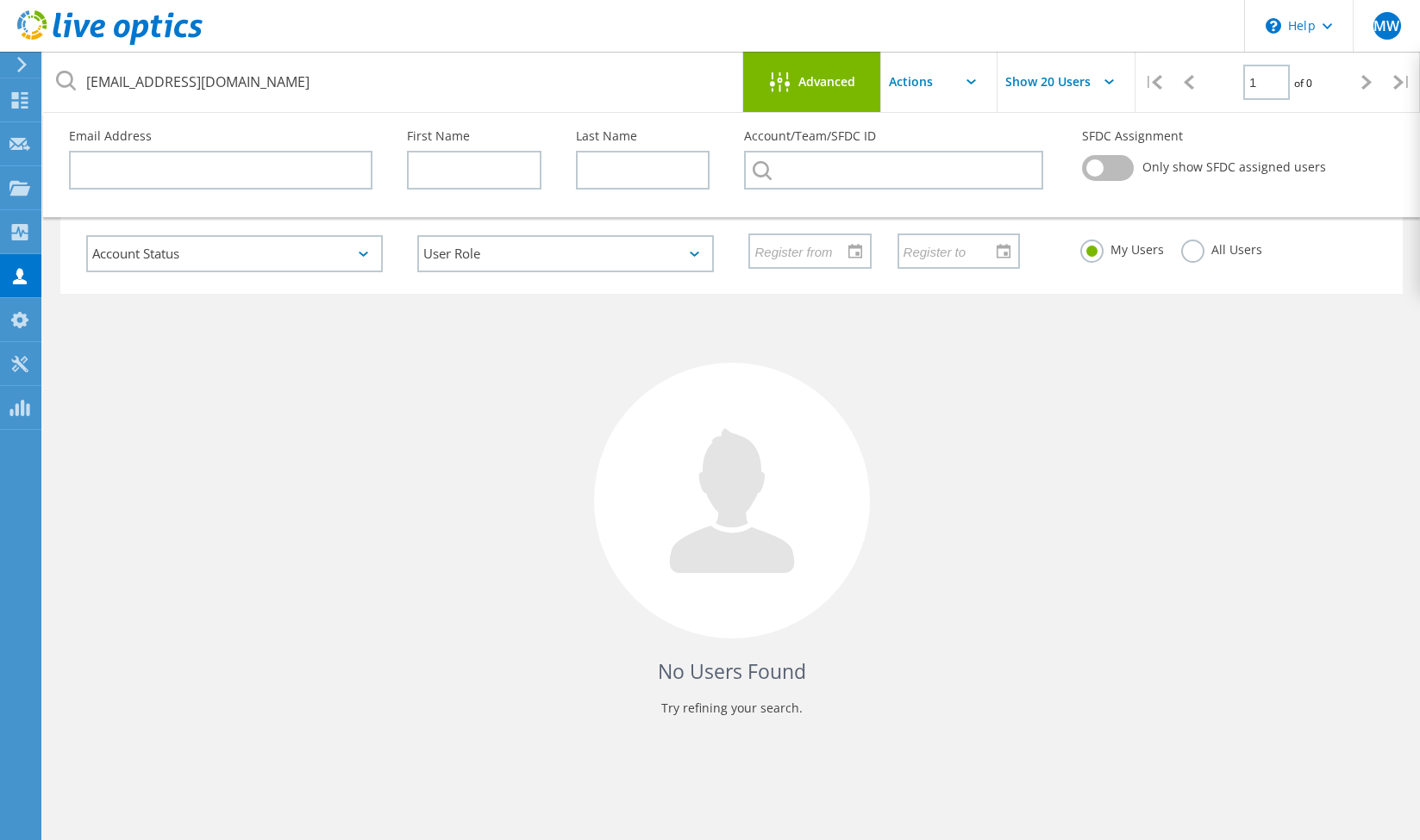
click at [715, 421] on div at bounding box center [731, 500] width 276 height 275
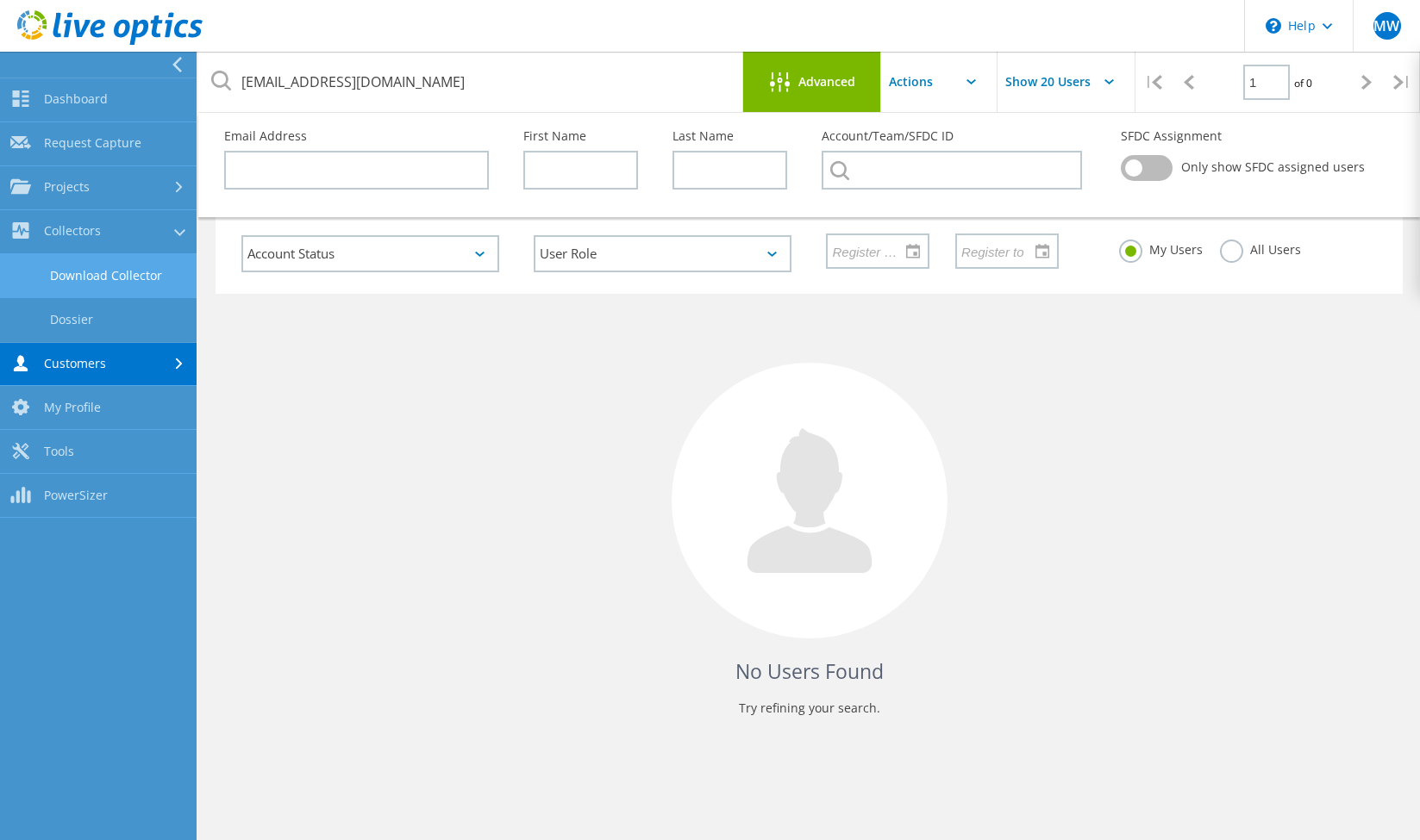
click at [21, 285] on link "Download Collector" at bounding box center [98, 276] width 197 height 44
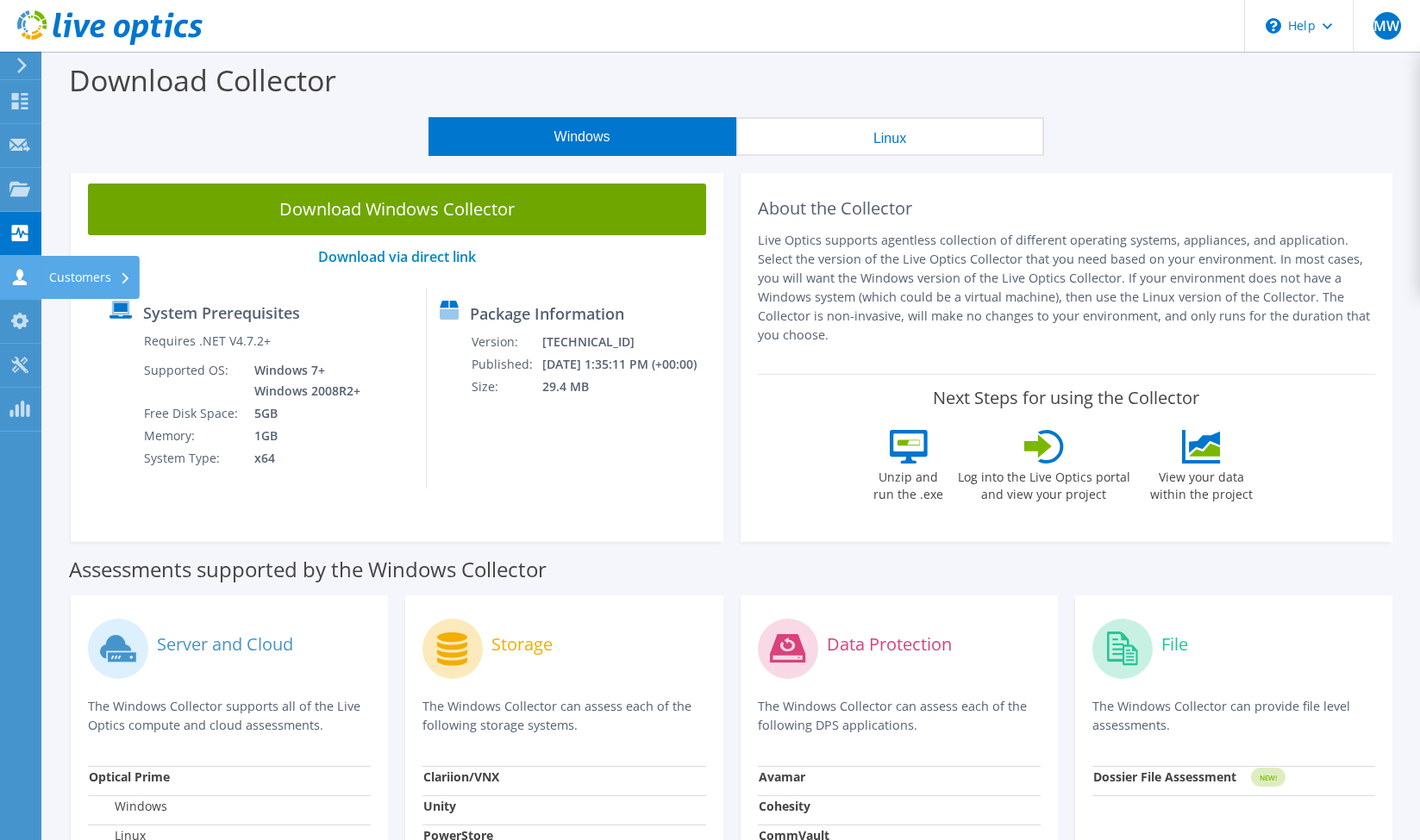
click at [16, 274] on icon at bounding box center [20, 276] width 21 height 17
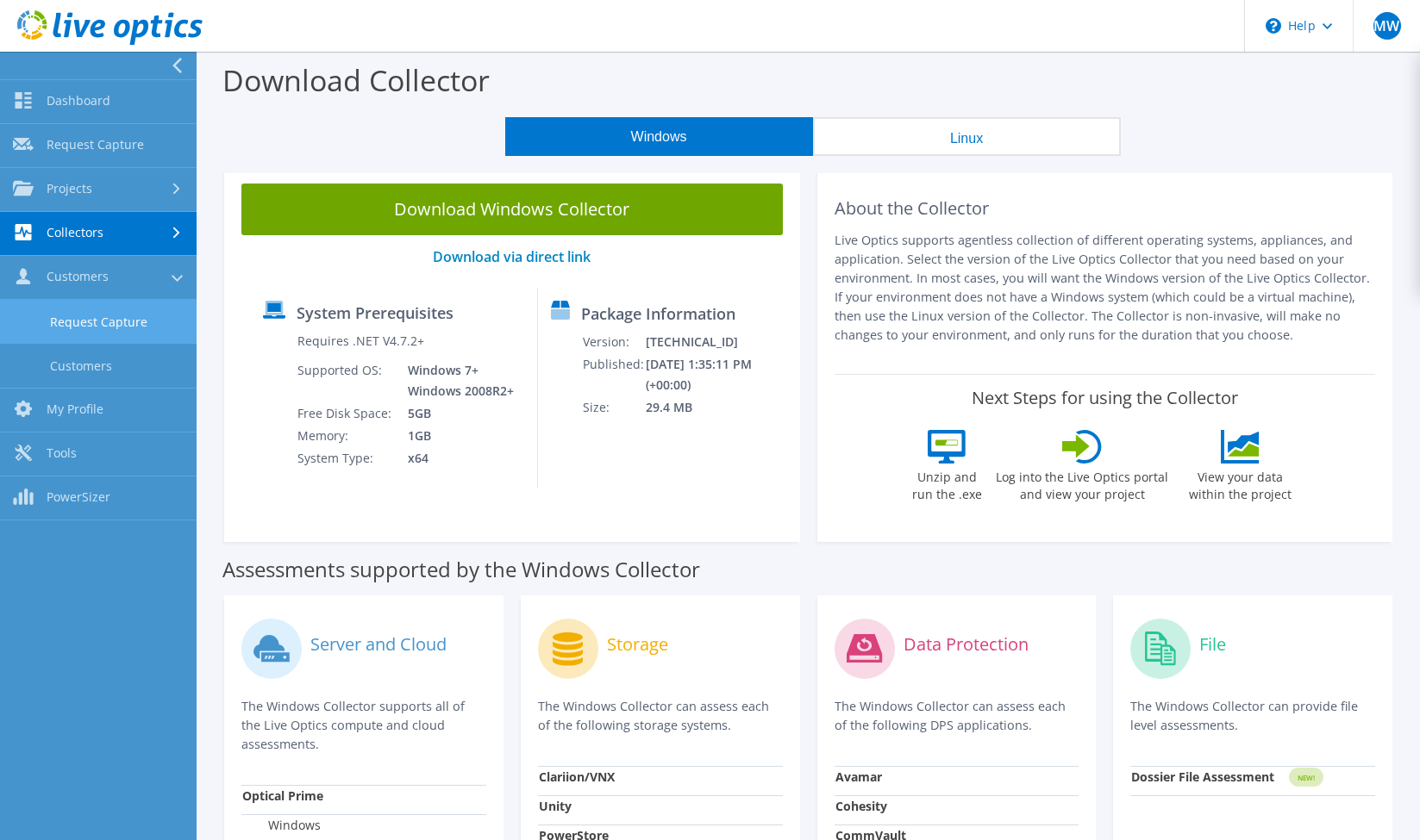
click at [111, 326] on link "Request Capture" at bounding box center [98, 322] width 197 height 44
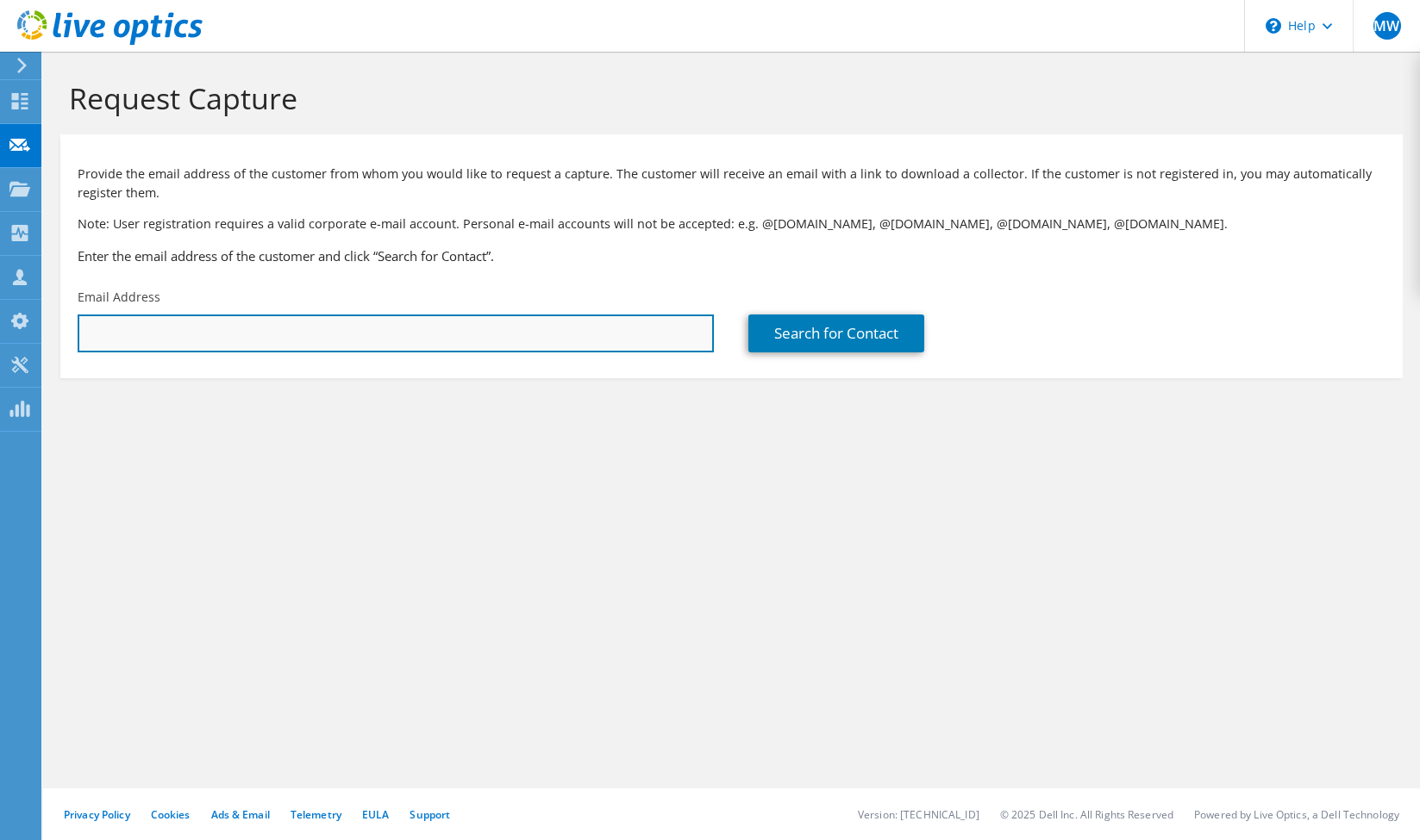
click at [152, 335] on input "text" at bounding box center [396, 334] width 636 height 38
paste input "[EMAIL_ADDRESS][DOMAIN_NAME]"
type input "[EMAIL_ADDRESS][DOMAIN_NAME]"
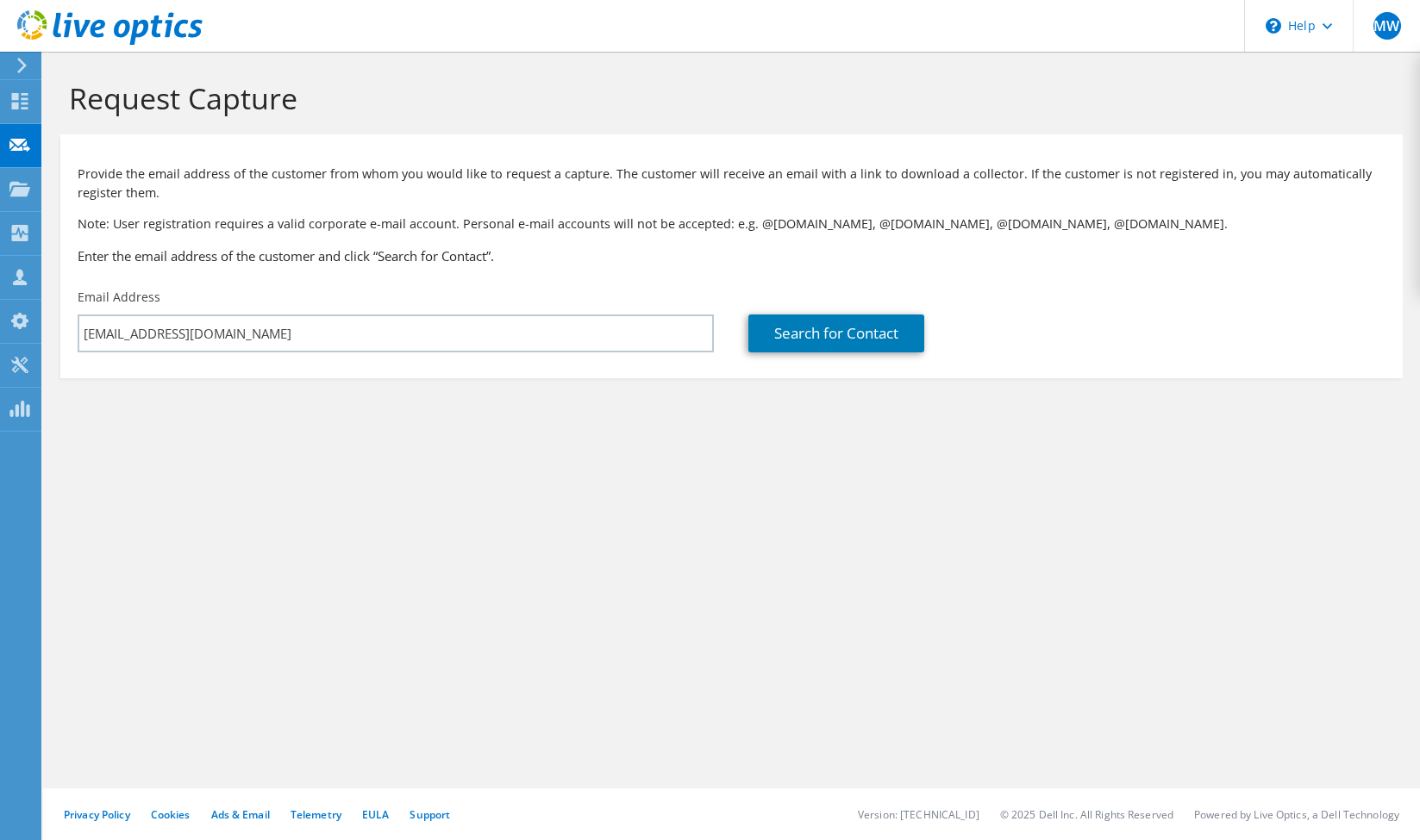
click at [520, 418] on section "Request Capture Provide the email address of the customer from whom you would l…" at bounding box center [732, 258] width 1377 height 413
click at [777, 333] on link "Search for Contact" at bounding box center [836, 334] width 176 height 38
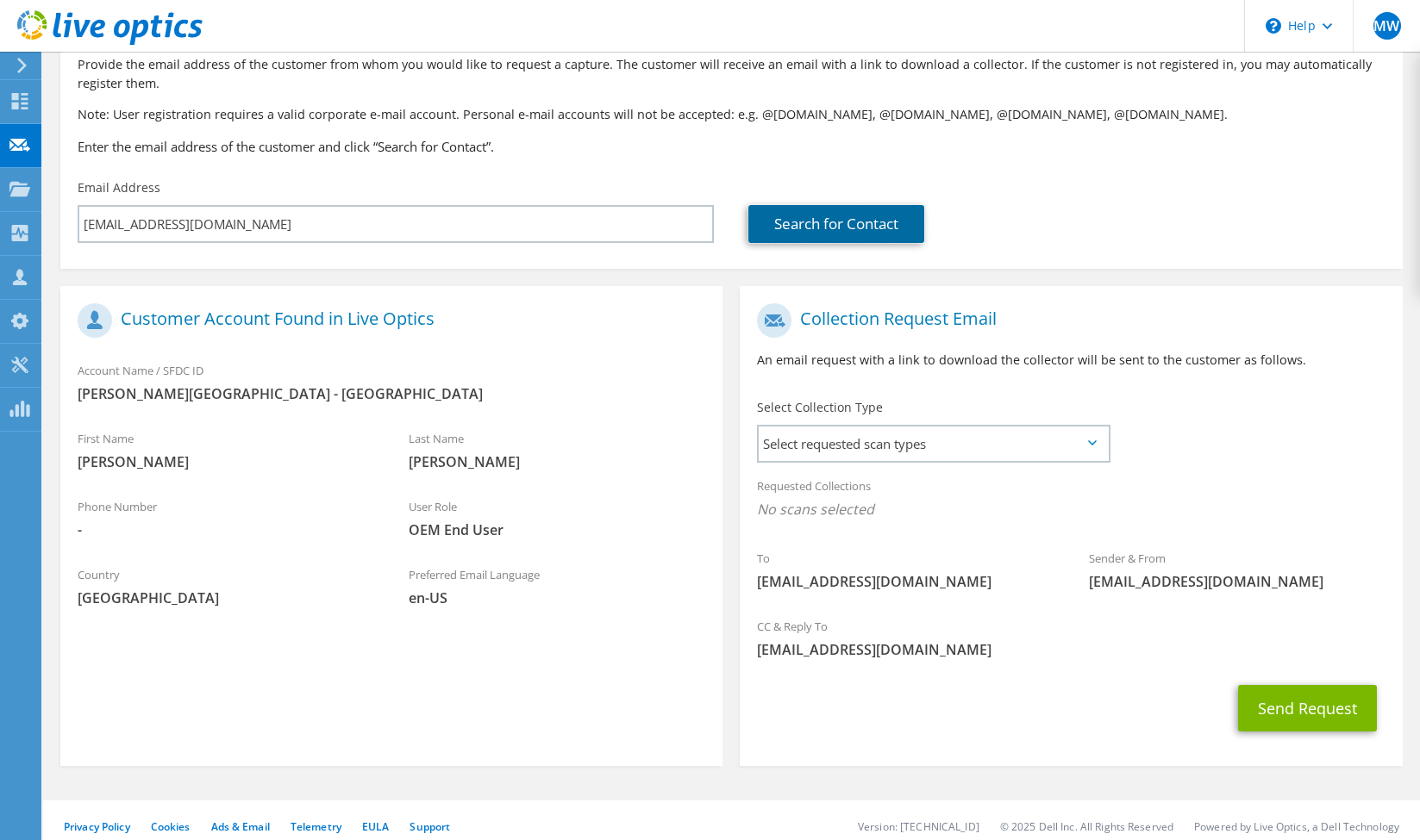
scroll to position [121, 0]
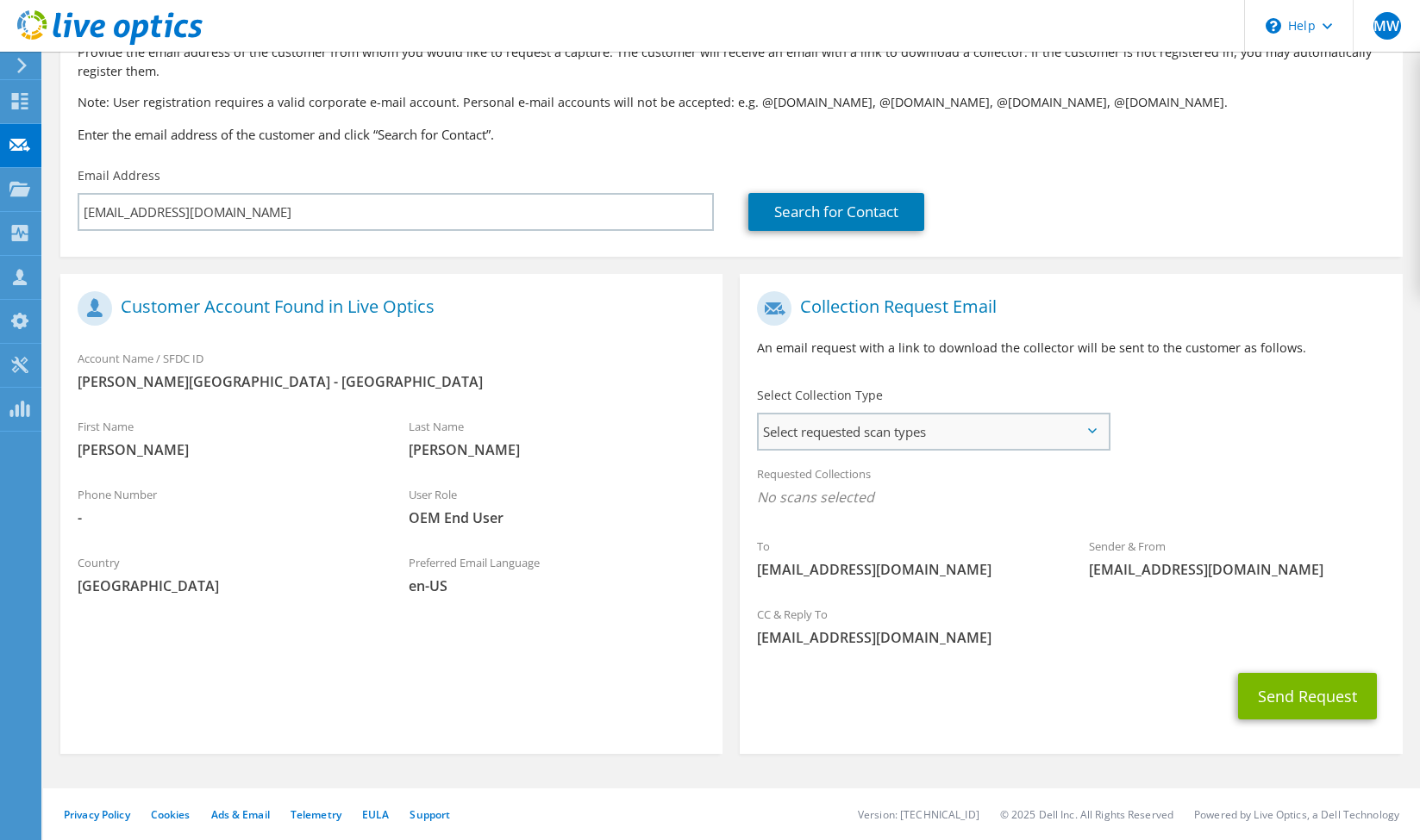
click at [943, 434] on span "Select requested scan types" at bounding box center [932, 431] width 349 height 35
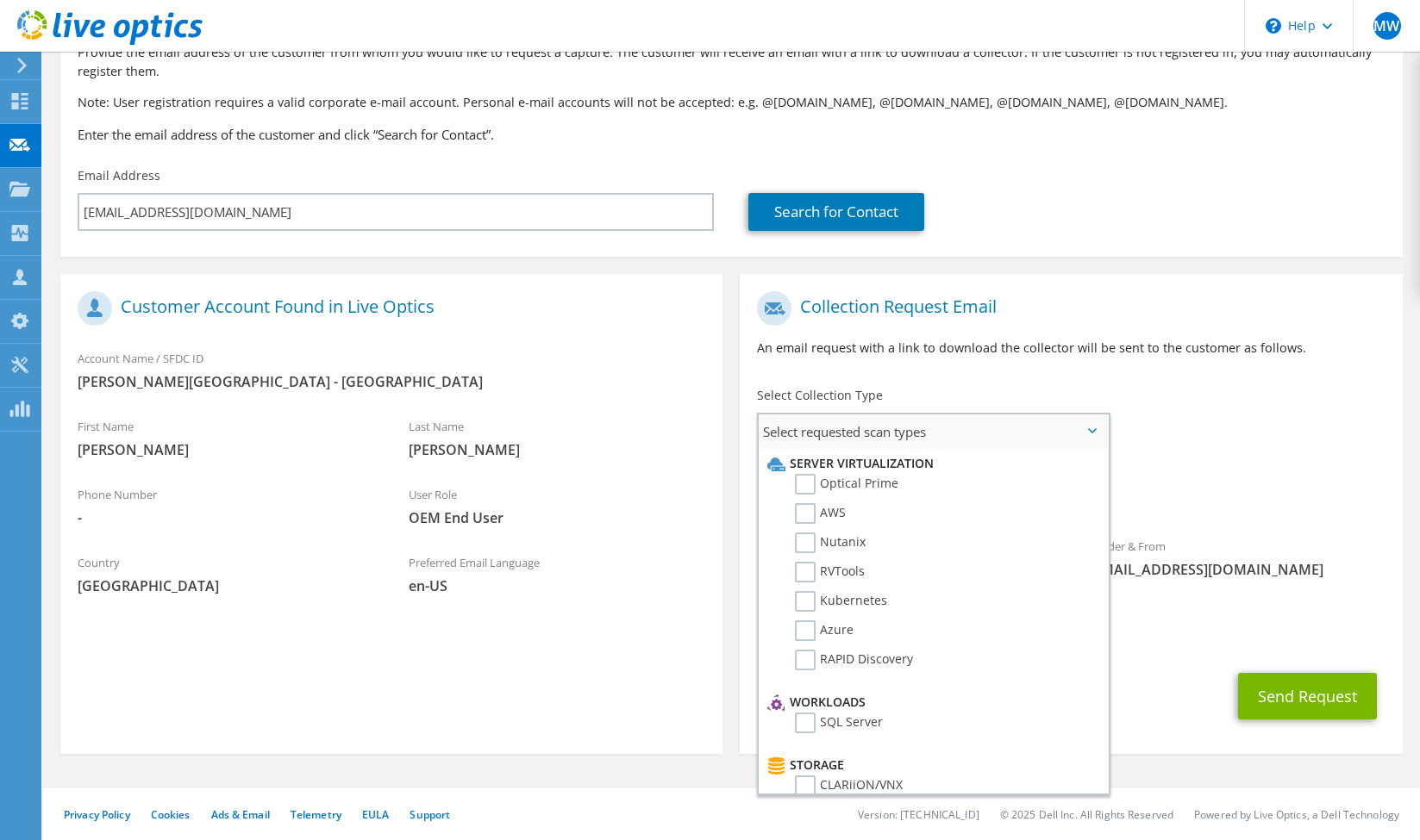
click at [962, 433] on span "Select requested scan types" at bounding box center [932, 431] width 349 height 35
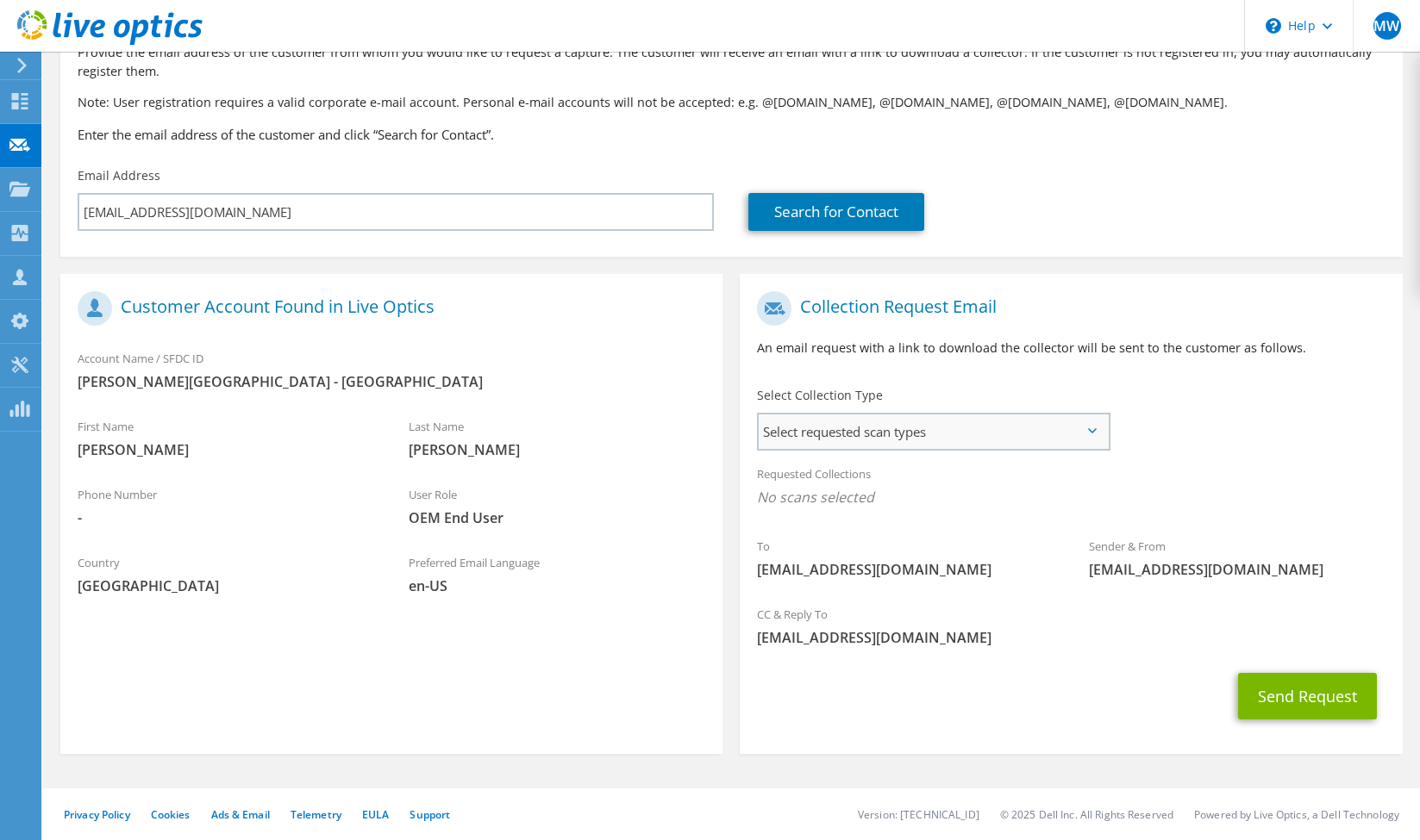
click at [962, 433] on span "Select requested scan types" at bounding box center [932, 431] width 349 height 35
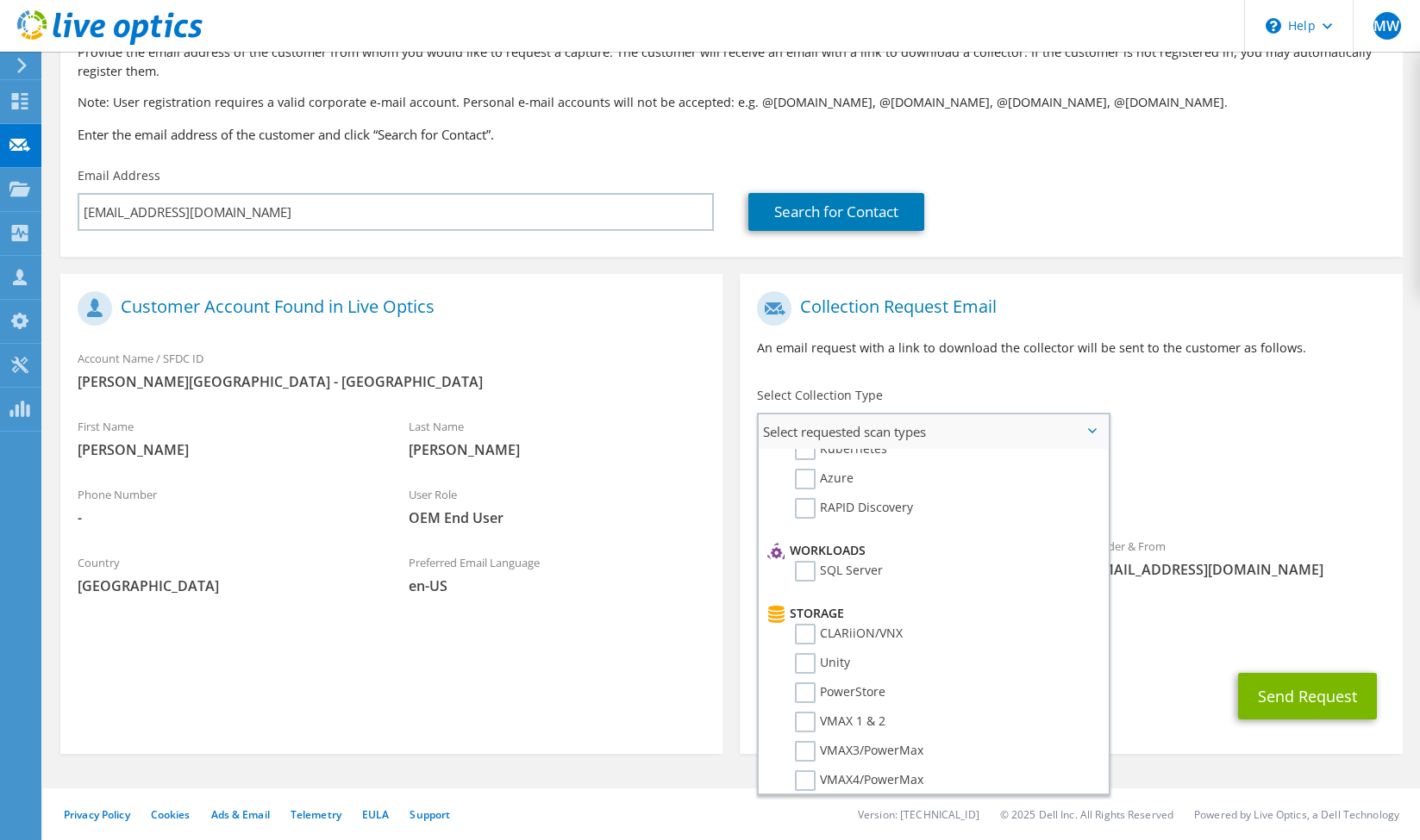
scroll to position [0, 0]
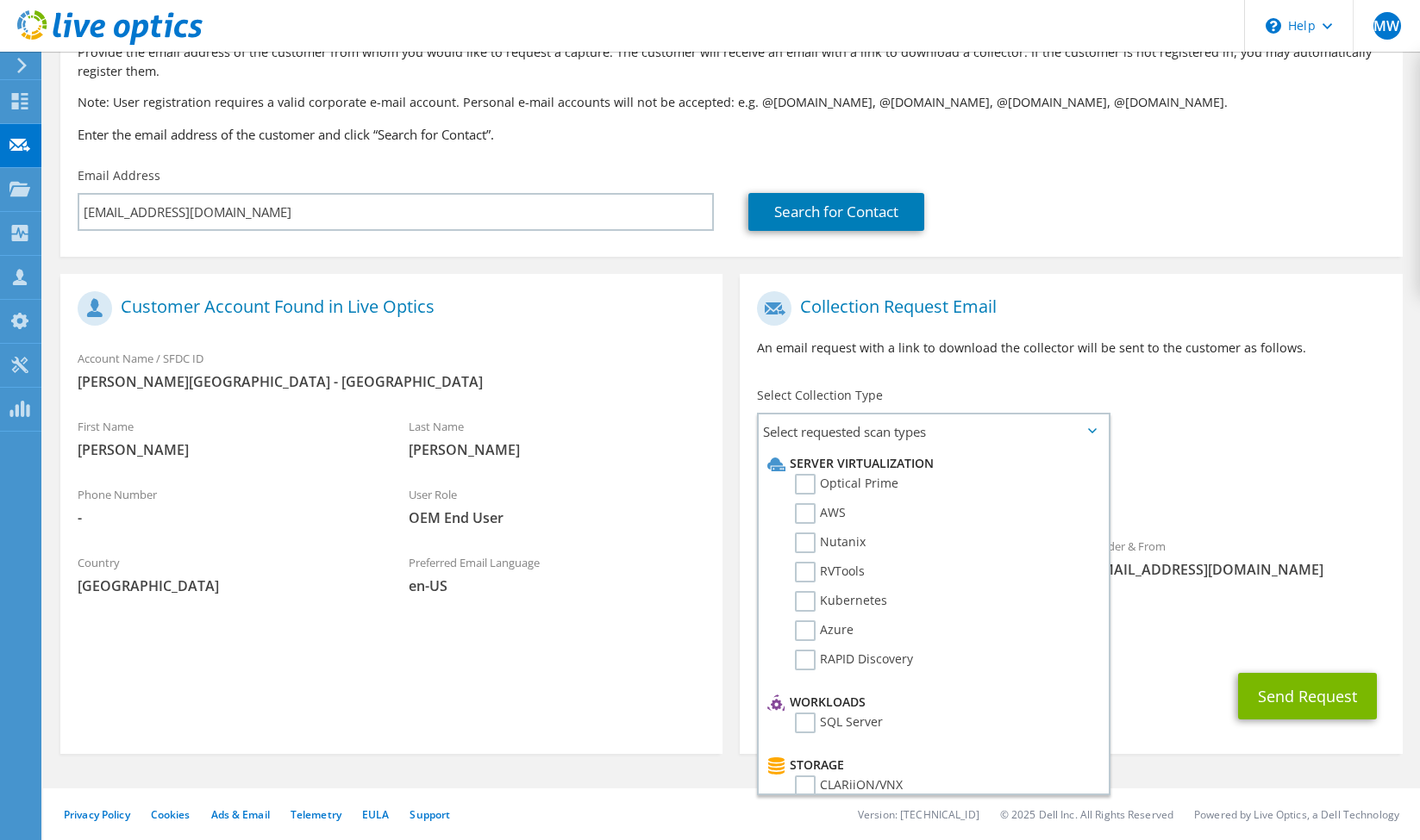
click at [1191, 453] on div "To CORTRIGC@erau.edu Sender & From liveoptics@liveoptics.com" at bounding box center [1070, 439] width 662 height 314
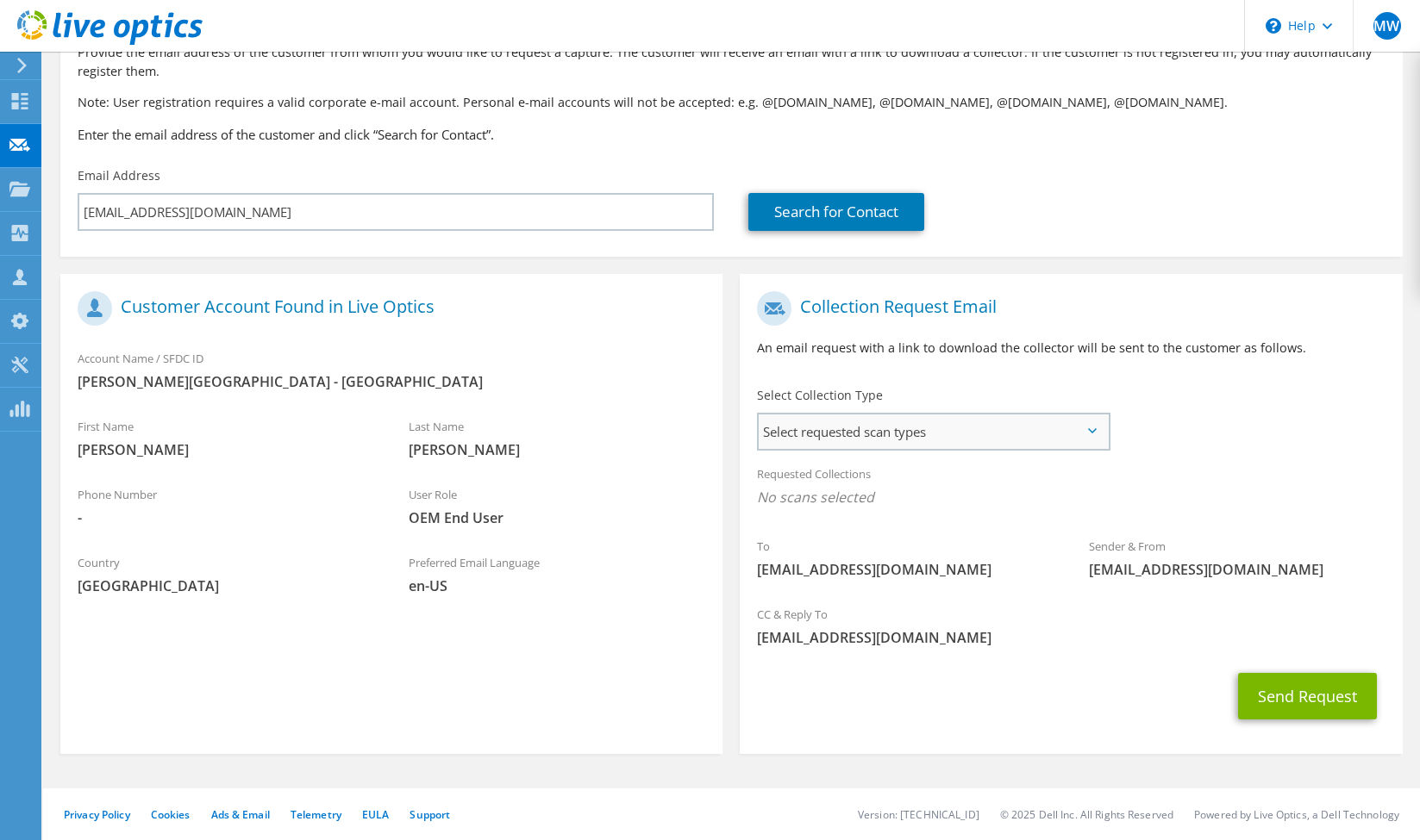
click at [994, 420] on span "Select requested scan types" at bounding box center [932, 431] width 349 height 35
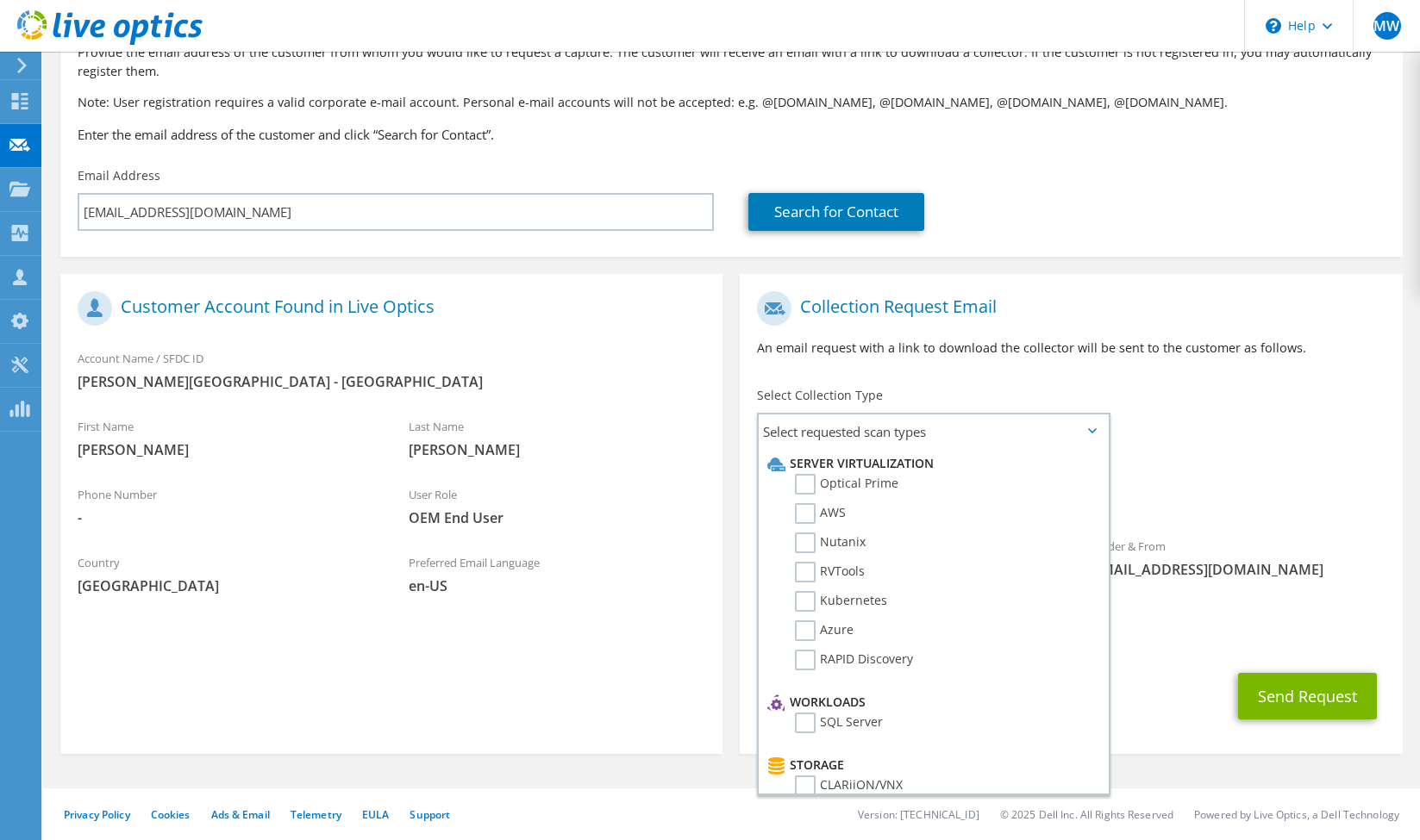
click at [999, 370] on div "Collection Request Email An email request with a link to download the collector…" at bounding box center [1070, 330] width 662 height 96
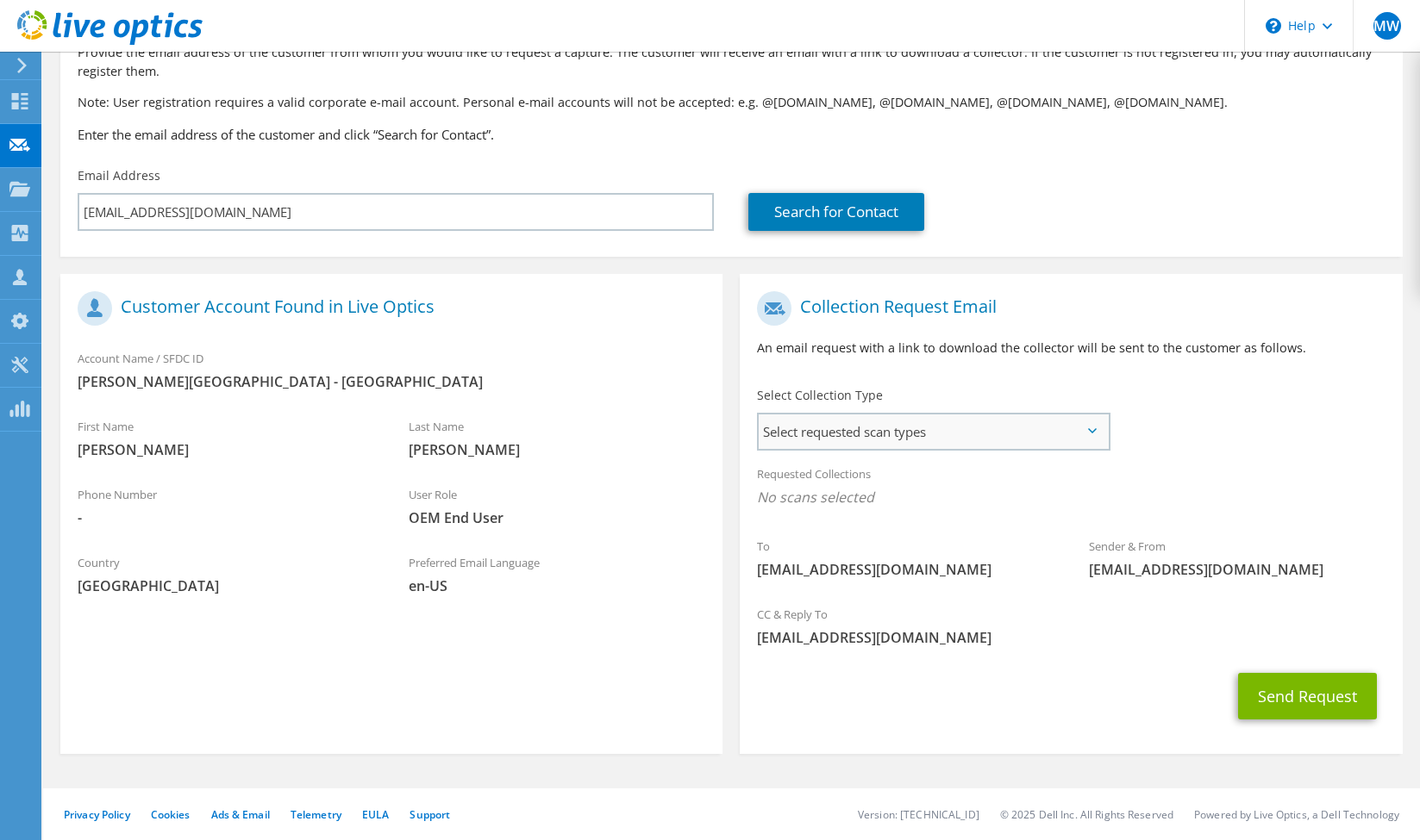
click at [967, 420] on span "Select requested scan types" at bounding box center [932, 431] width 349 height 35
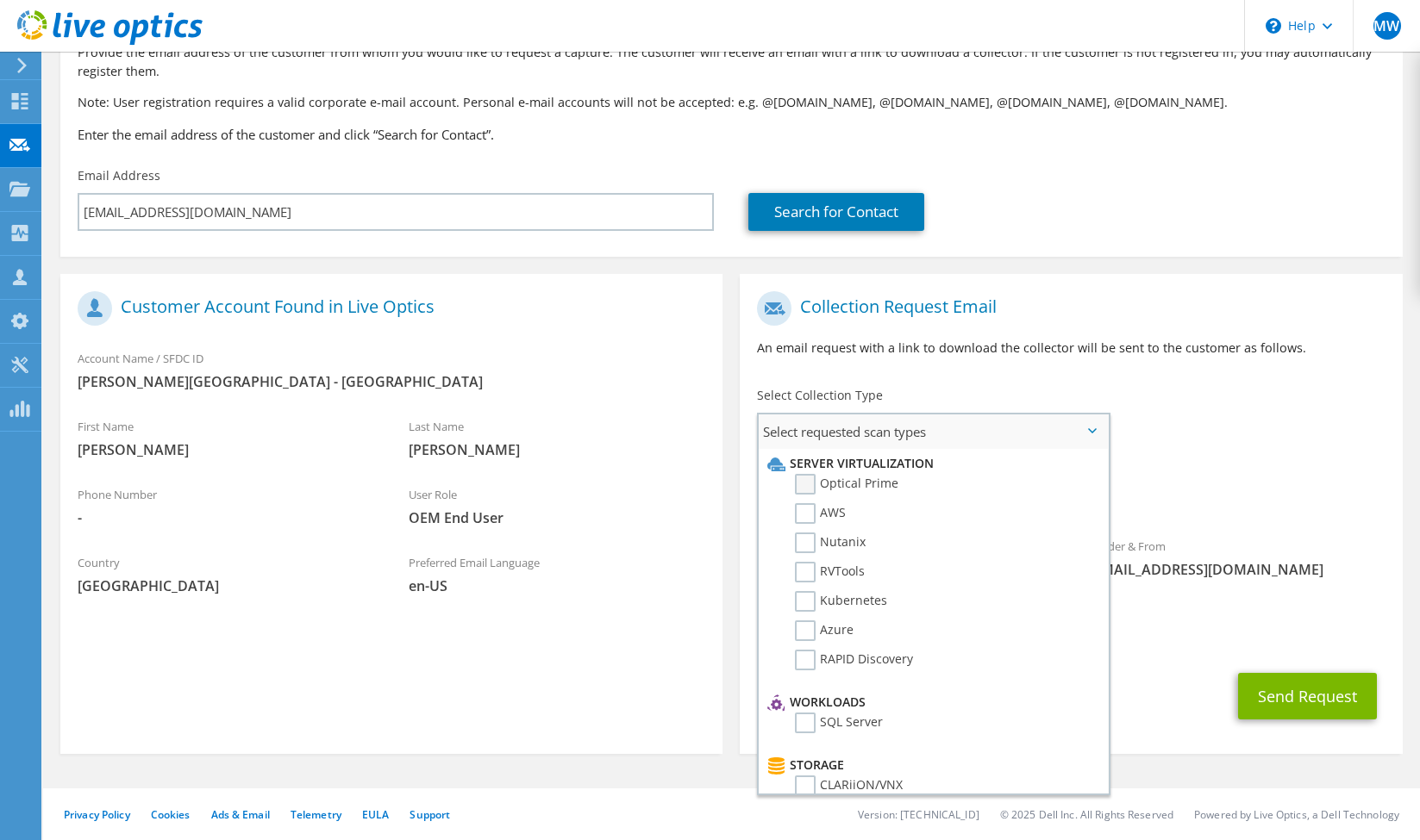
click at [844, 492] on label "Optical Prime" at bounding box center [846, 484] width 104 height 21
click at [0, 0] on input "Optical Prime" at bounding box center [0, 0] width 0 height 0
click at [1009, 439] on span "Select requested scan types" at bounding box center [932, 431] width 349 height 35
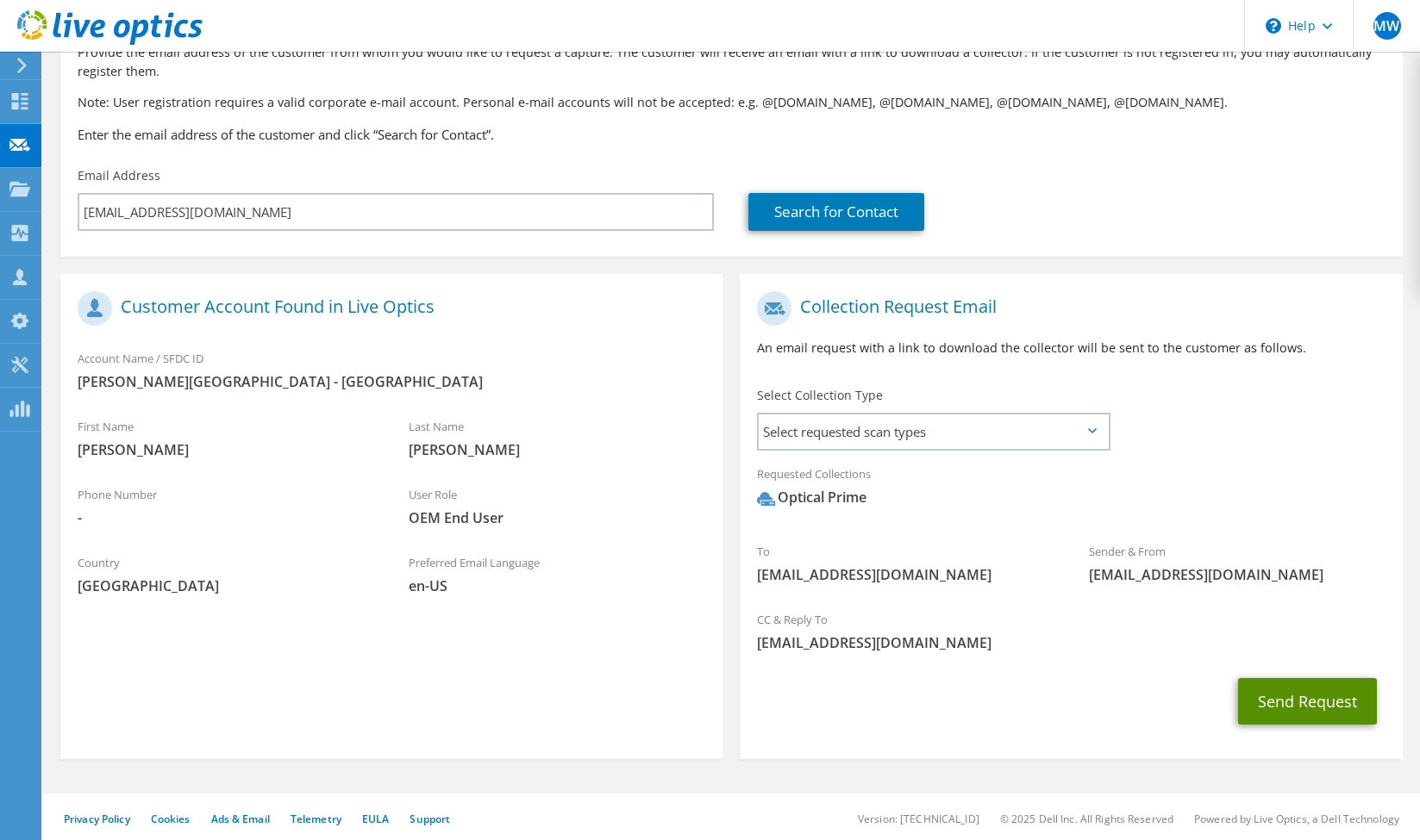
click at [1279, 713] on button "Send Request" at bounding box center [1307, 701] width 139 height 46
